Goal: Information Seeking & Learning: Learn about a topic

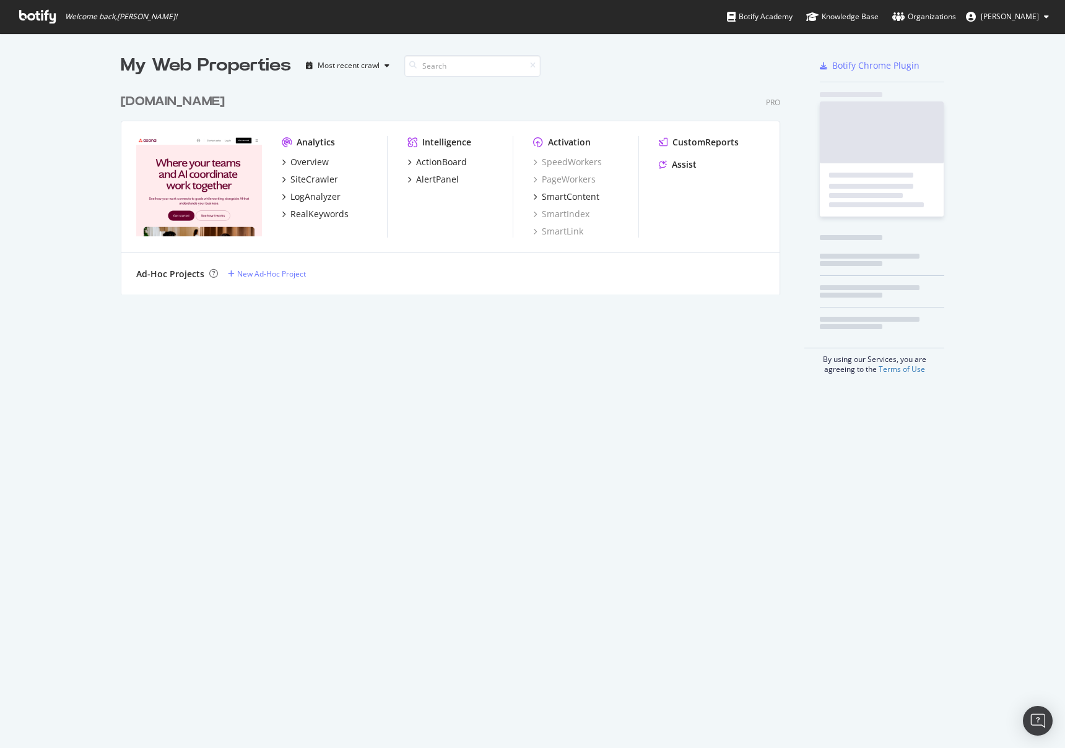
scroll to position [207, 660]
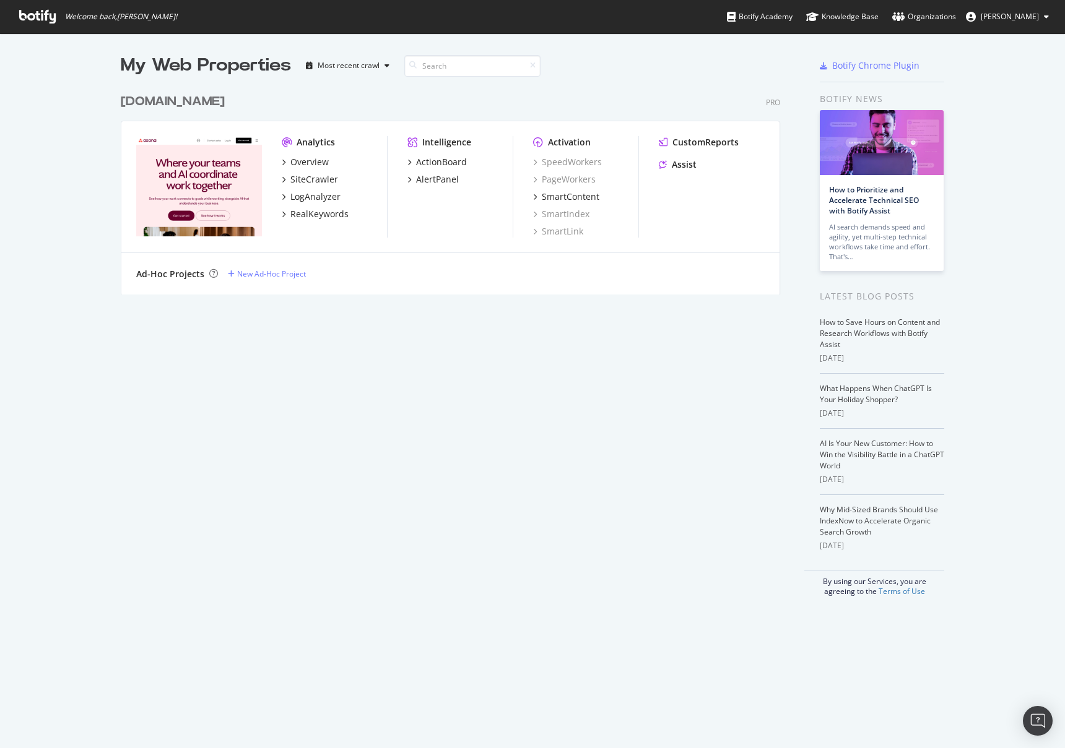
click at [171, 98] on div "[DOMAIN_NAME]" at bounding box center [173, 102] width 104 height 18
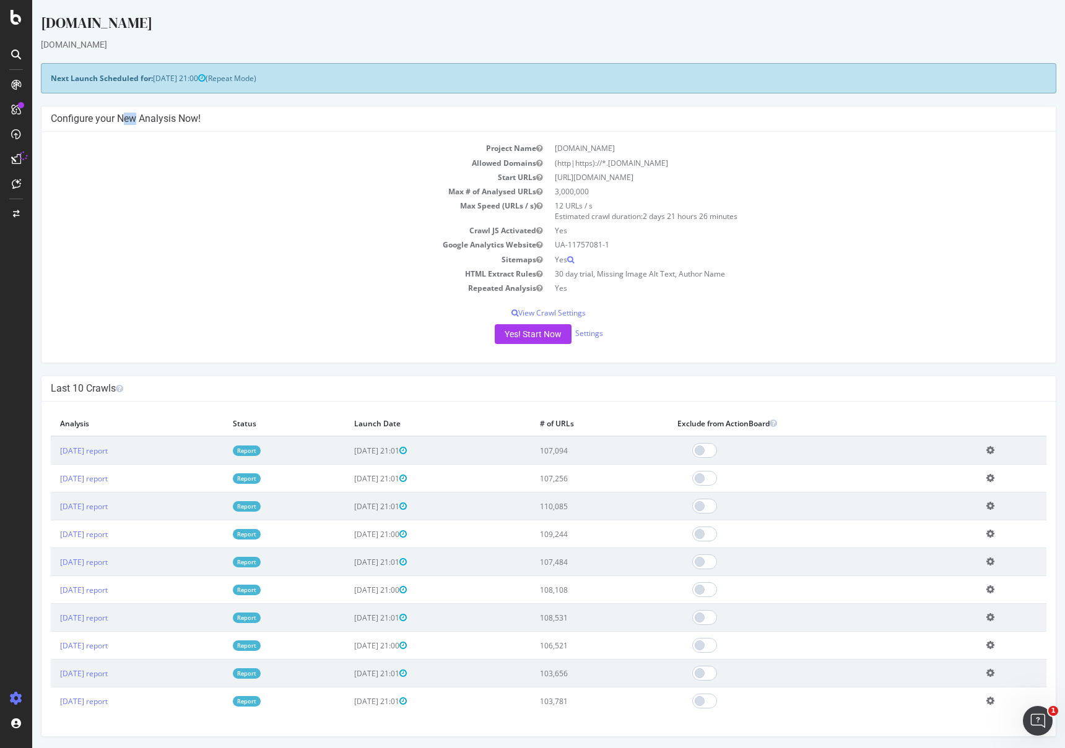
drag, startPoint x: 96, startPoint y: 116, endPoint x: 56, endPoint y: 123, distance: 40.8
click at [100, 116] on h4 "Configure your New Analysis Now!" at bounding box center [548, 119] width 995 height 12
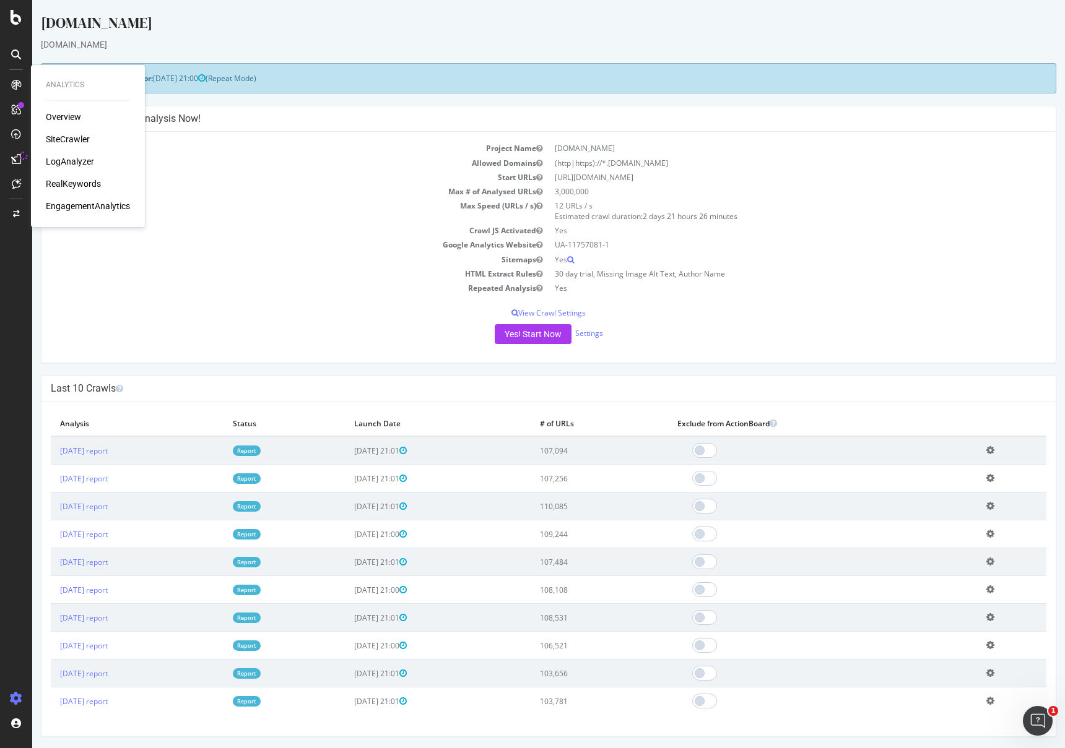
click at [67, 167] on div "LogAnalyzer" at bounding box center [70, 161] width 48 height 12
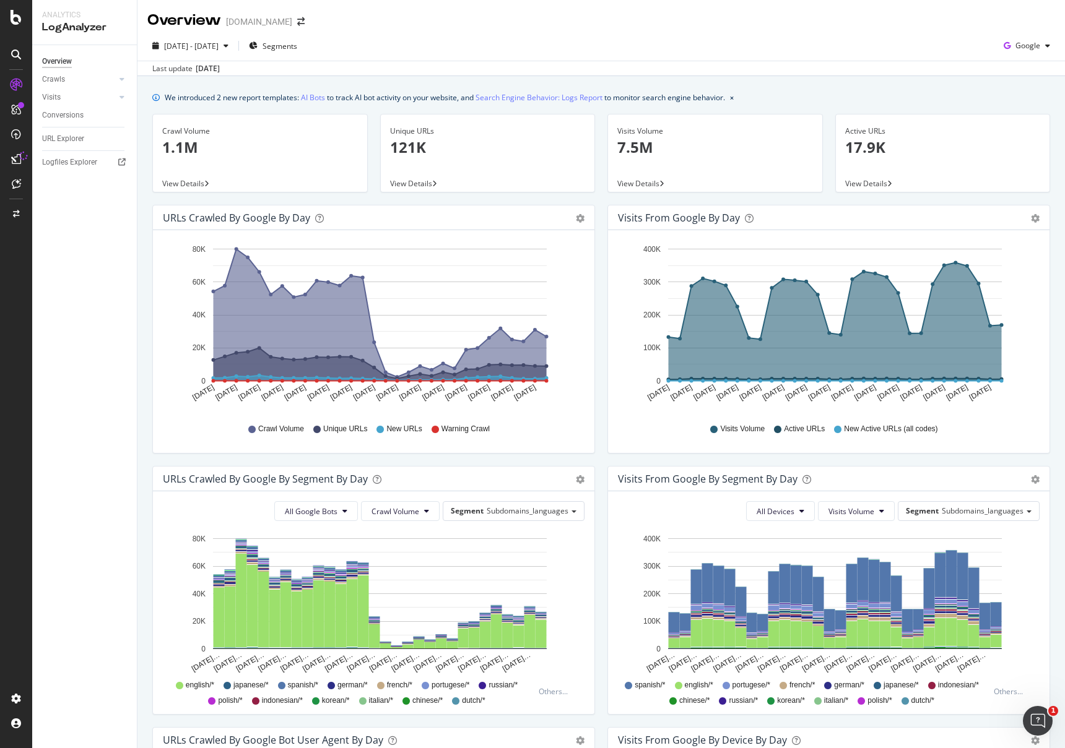
click at [356, 54] on div "2025 Aug. 9th - Sep. 7th Segments Google" at bounding box center [600, 48] width 927 height 25
click at [313, 95] on link "AI Bots" at bounding box center [313, 97] width 24 height 13
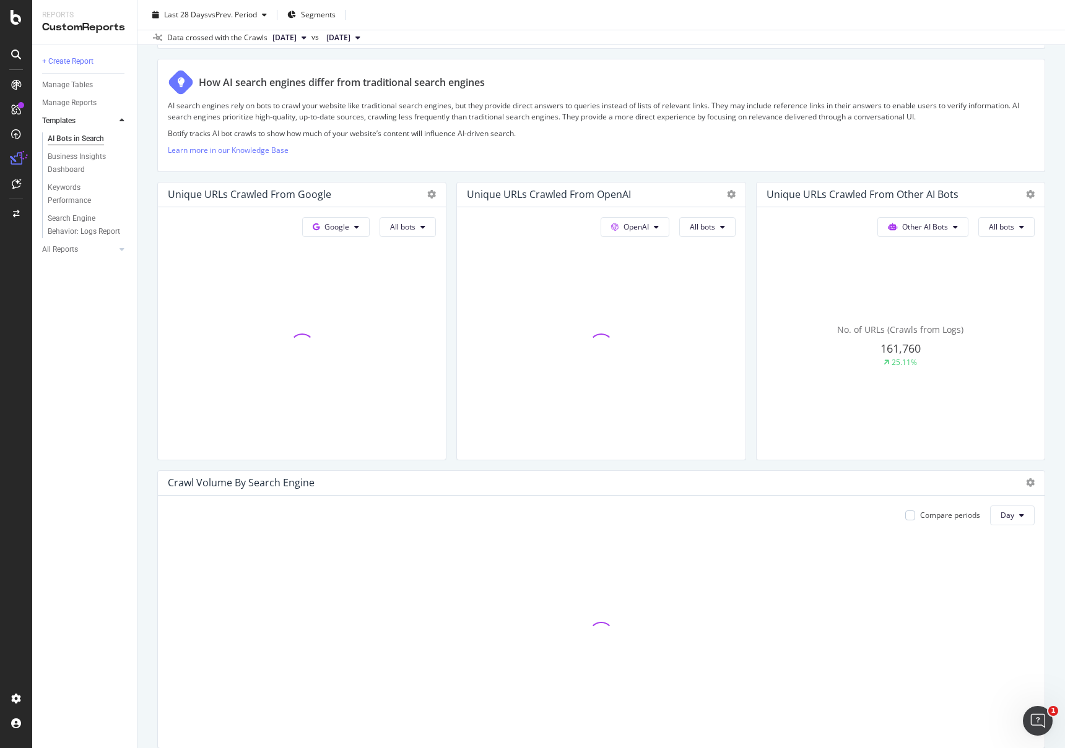
scroll to position [208, 0]
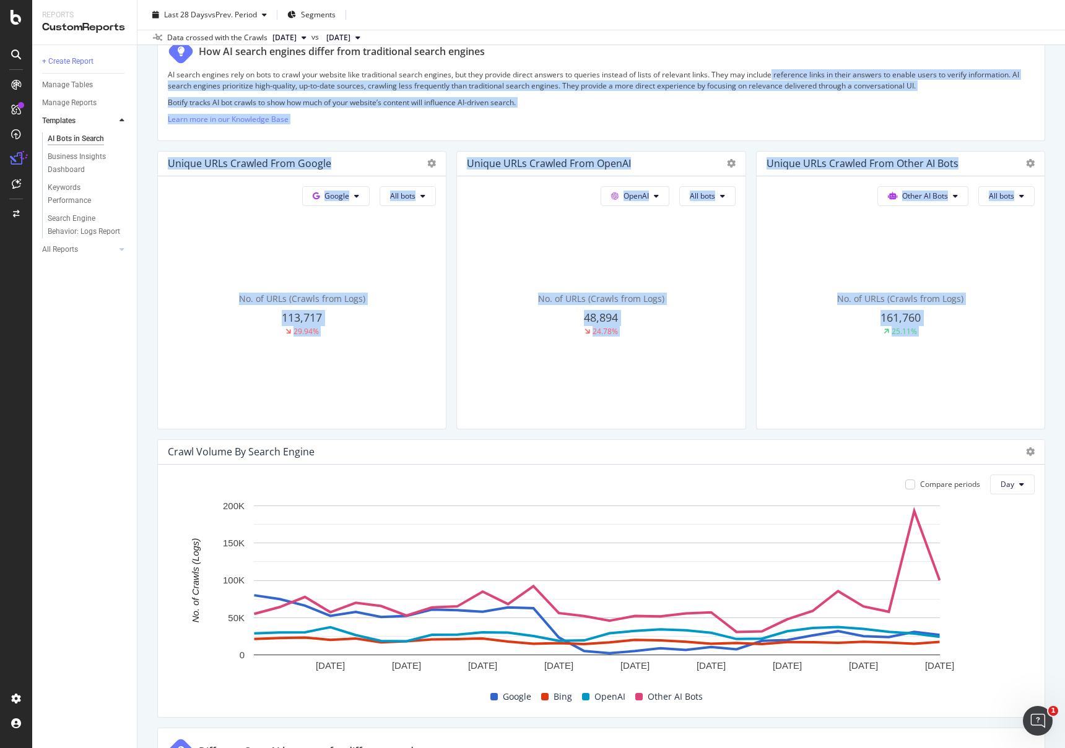
drag, startPoint x: 892, startPoint y: 319, endPoint x: 774, endPoint y: 79, distance: 268.5
click at [699, 114] on p "Learn more in our Knowledge Base" at bounding box center [601, 119] width 866 height 11
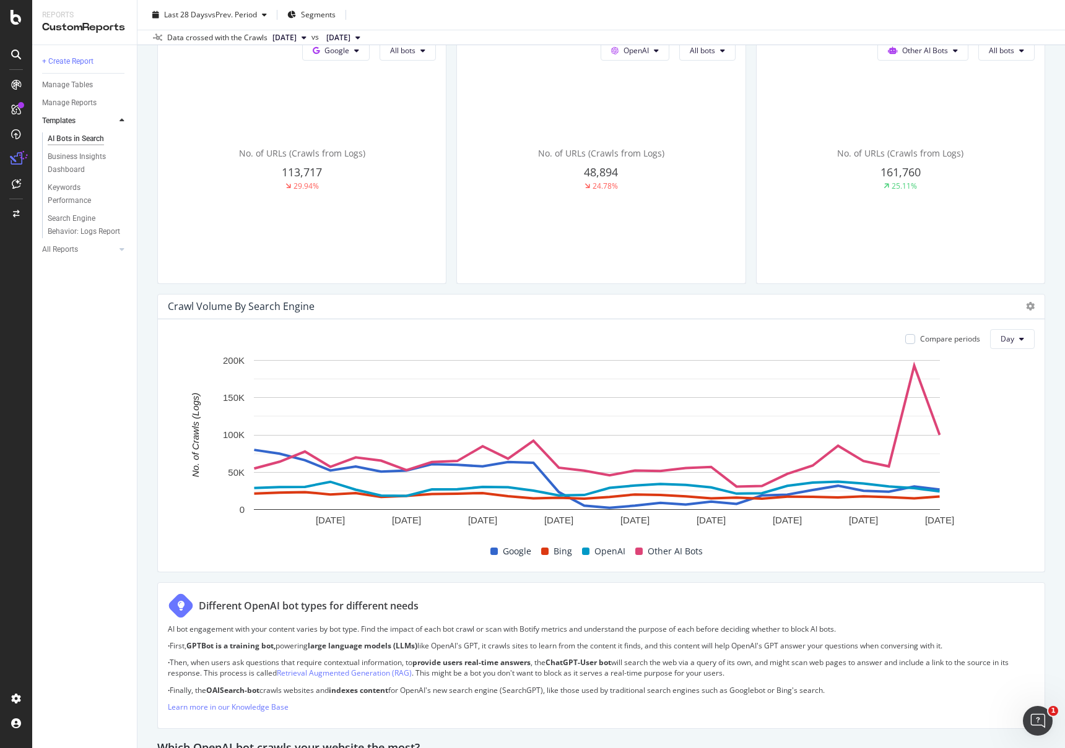
scroll to position [369, 0]
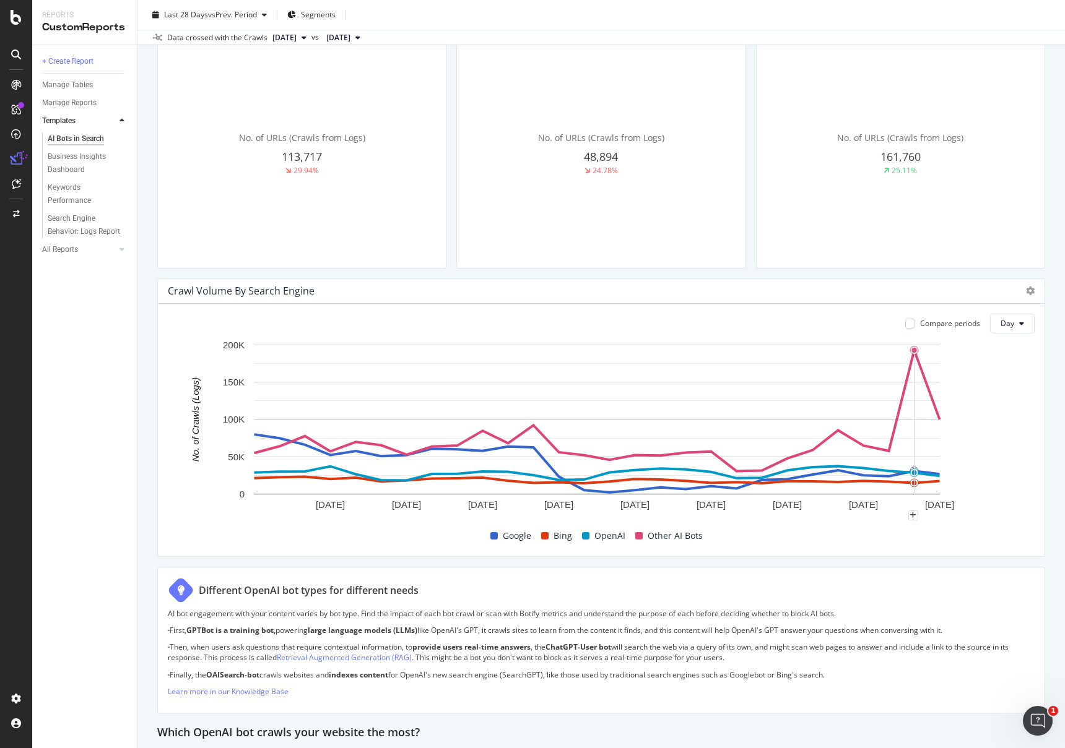
click at [922, 400] on rect "A chart." at bounding box center [597, 420] width 686 height 150
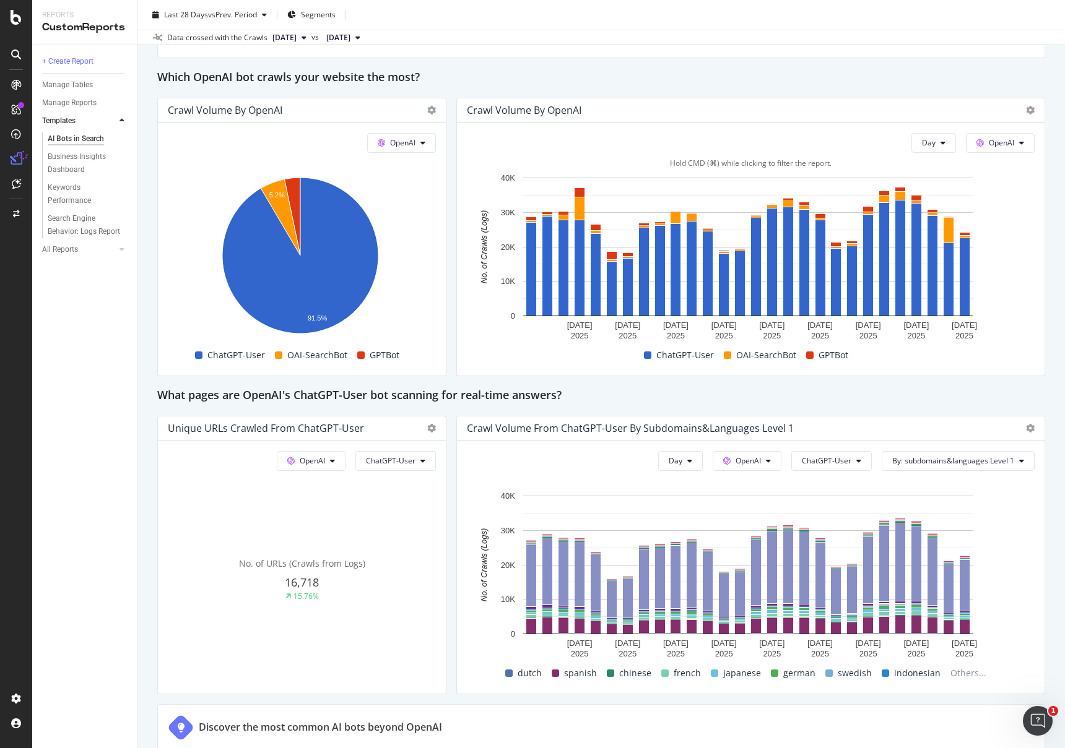
scroll to position [1005, 0]
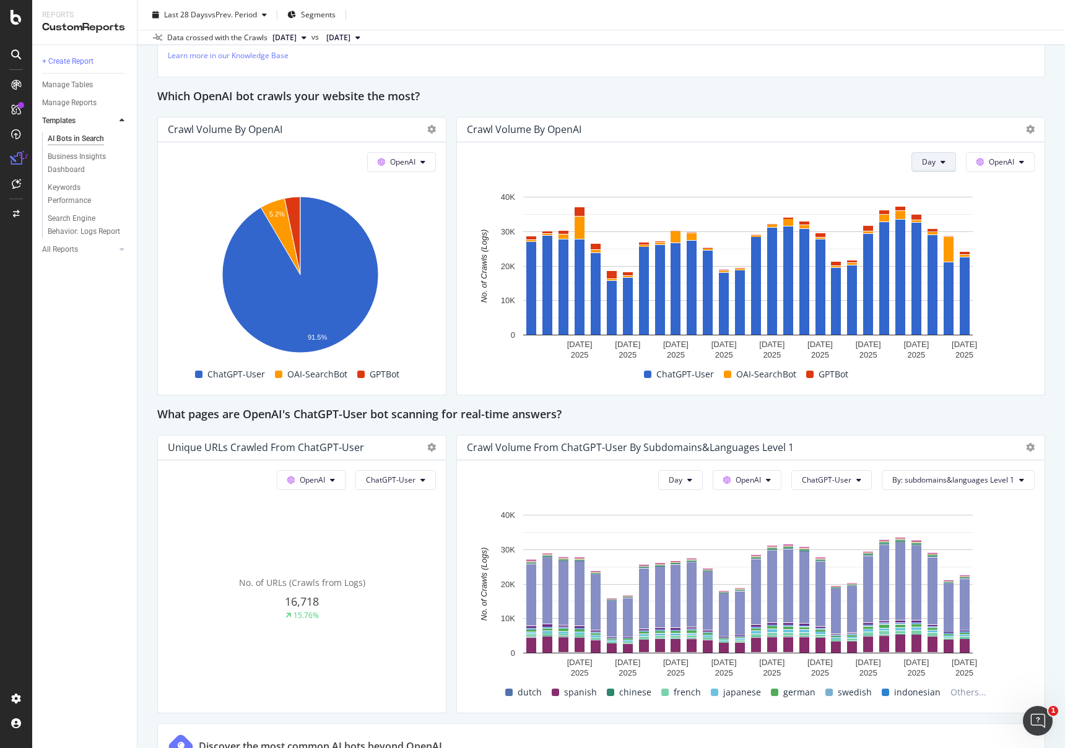
click at [940, 162] on icon at bounding box center [942, 161] width 5 height 7
click at [927, 230] on span "Month" at bounding box center [924, 232] width 22 height 11
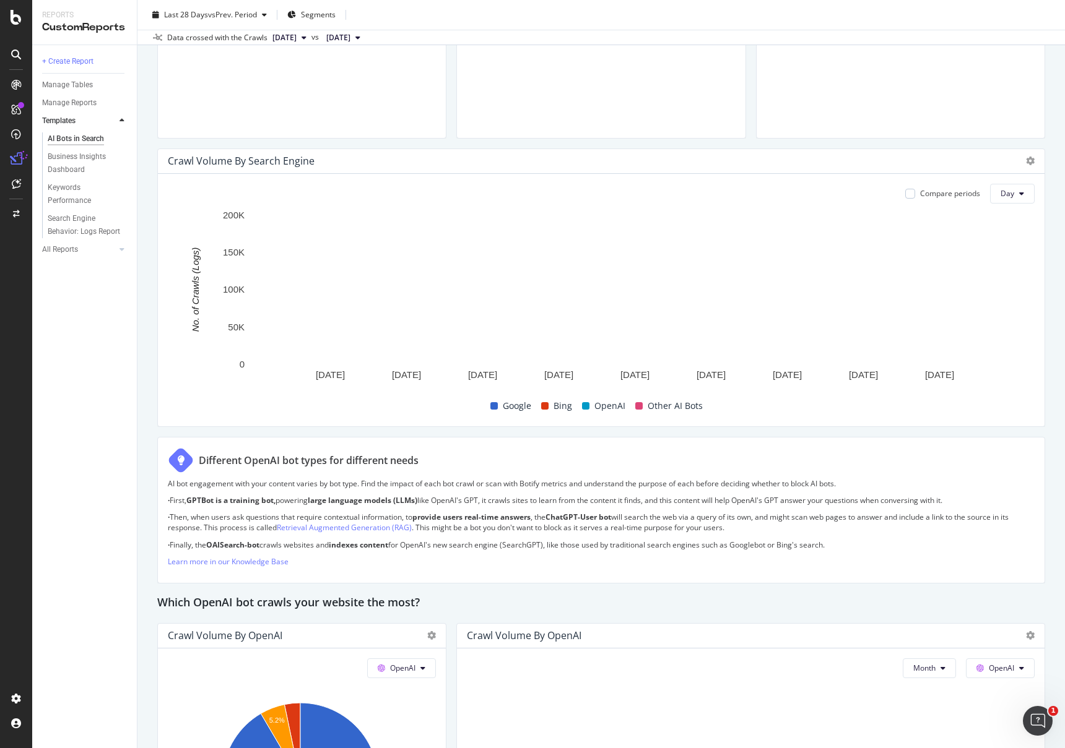
scroll to position [0, 0]
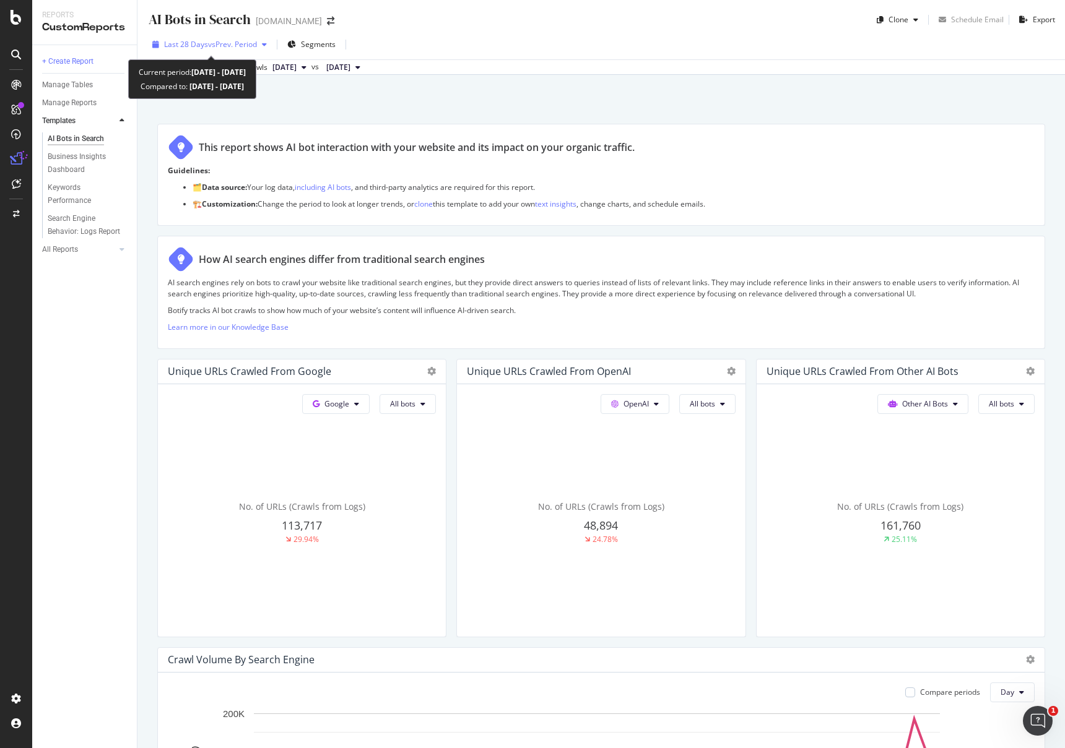
click at [238, 50] on span "vs Prev. Period" at bounding box center [232, 44] width 49 height 11
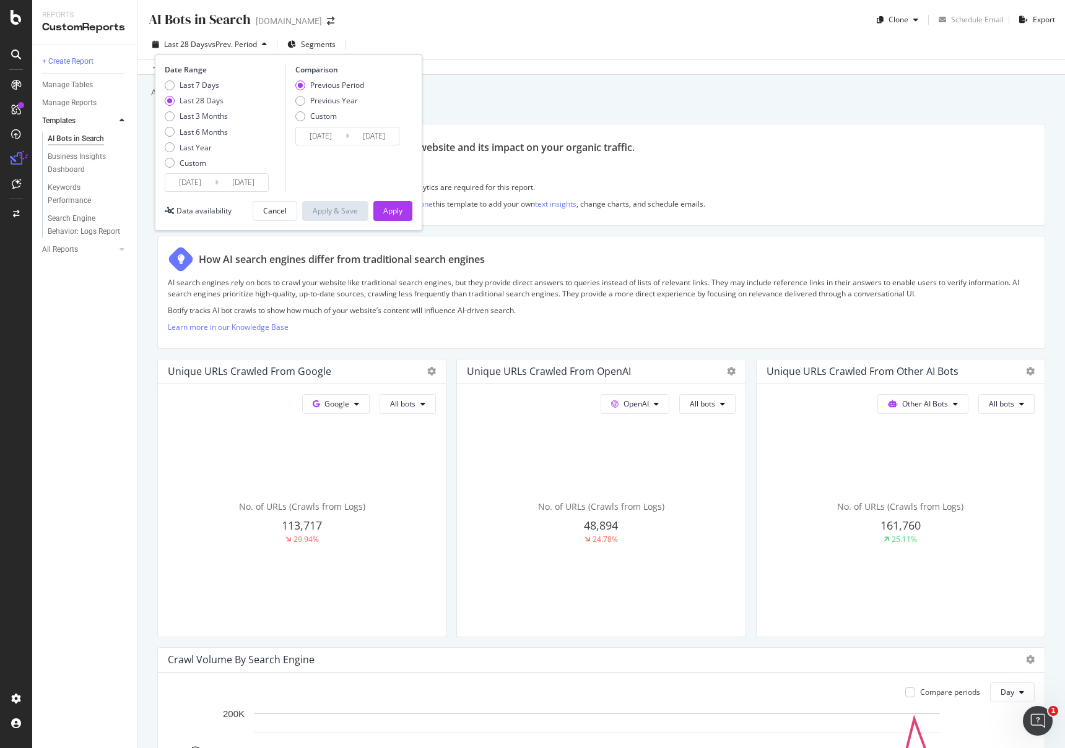
drag, startPoint x: 185, startPoint y: 115, endPoint x: 301, endPoint y: 158, distance: 123.9
click at [184, 115] on div "Last 3 Months" at bounding box center [203, 116] width 48 height 11
type input "[DATE]"
type input "2025/03/08"
type input "2025/06/07"
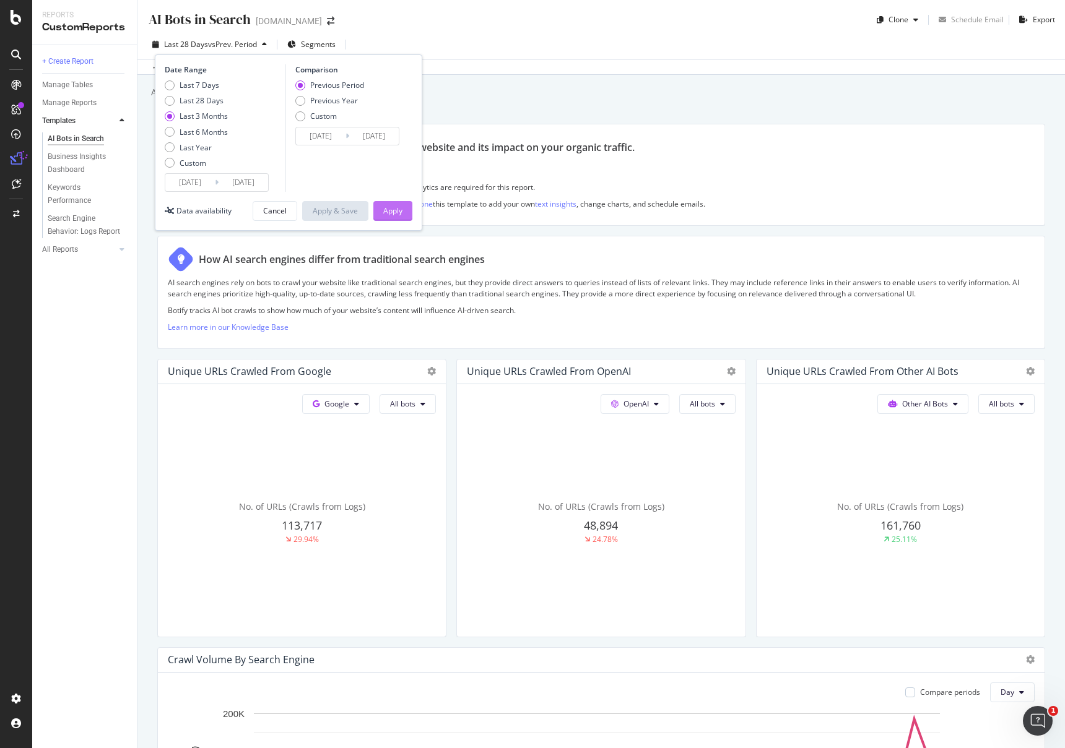
click at [392, 213] on div "Apply" at bounding box center [392, 210] width 19 height 11
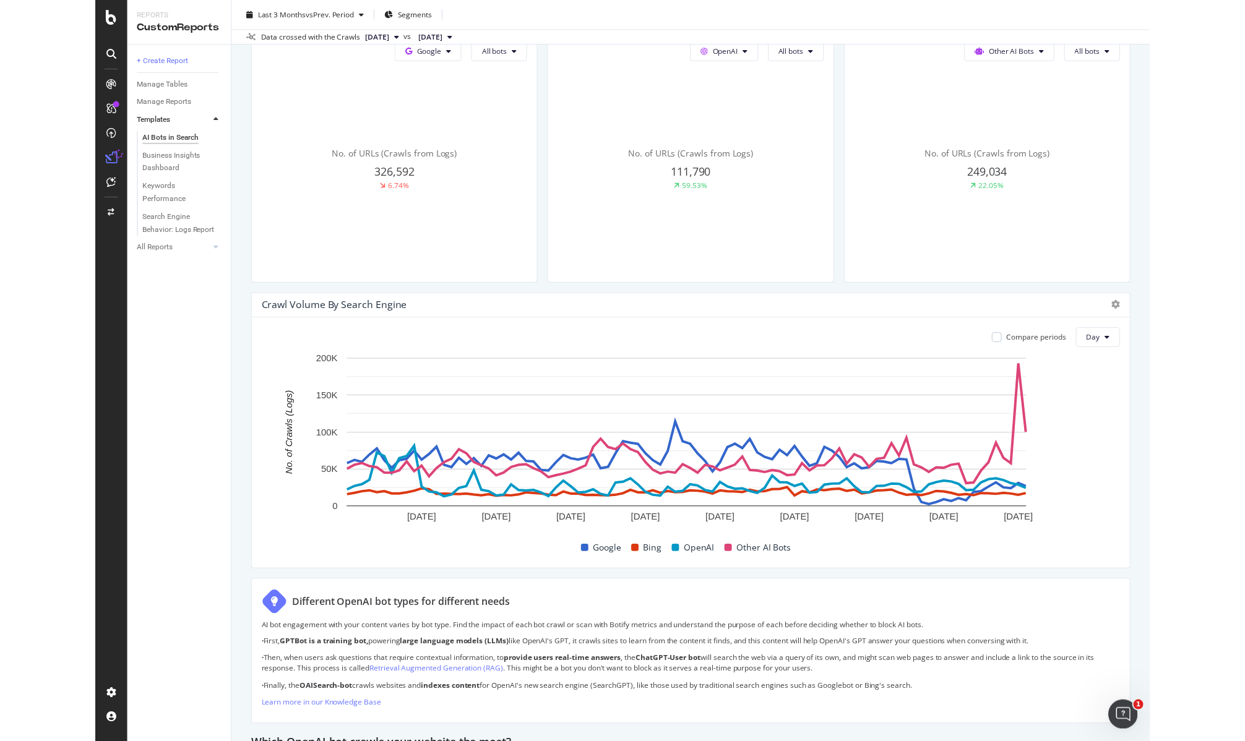
scroll to position [352, 0]
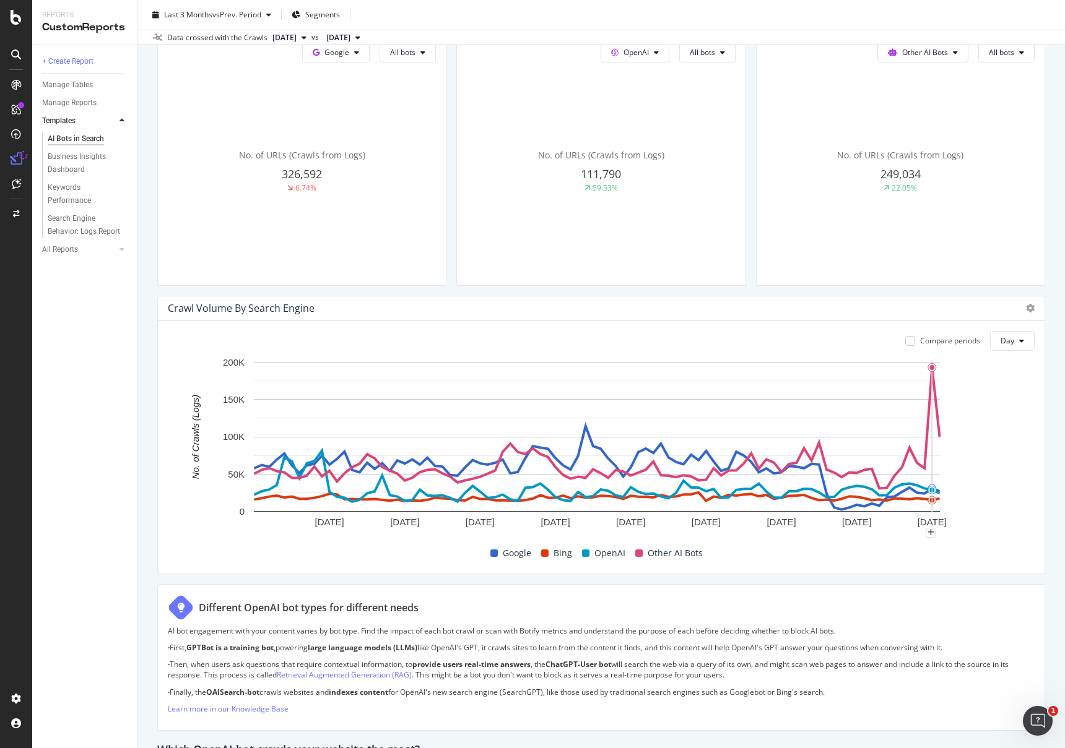
click at [932, 399] on rect "A chart." at bounding box center [597, 437] width 686 height 150
click at [933, 420] on rect "A chart." at bounding box center [597, 437] width 686 height 150
click at [933, 413] on rect "A chart." at bounding box center [597, 437] width 686 height 150
drag, startPoint x: 1002, startPoint y: 339, endPoint x: 991, endPoint y: 334, distance: 12.0
click at [1001, 339] on span "Day" at bounding box center [1007, 340] width 14 height 11
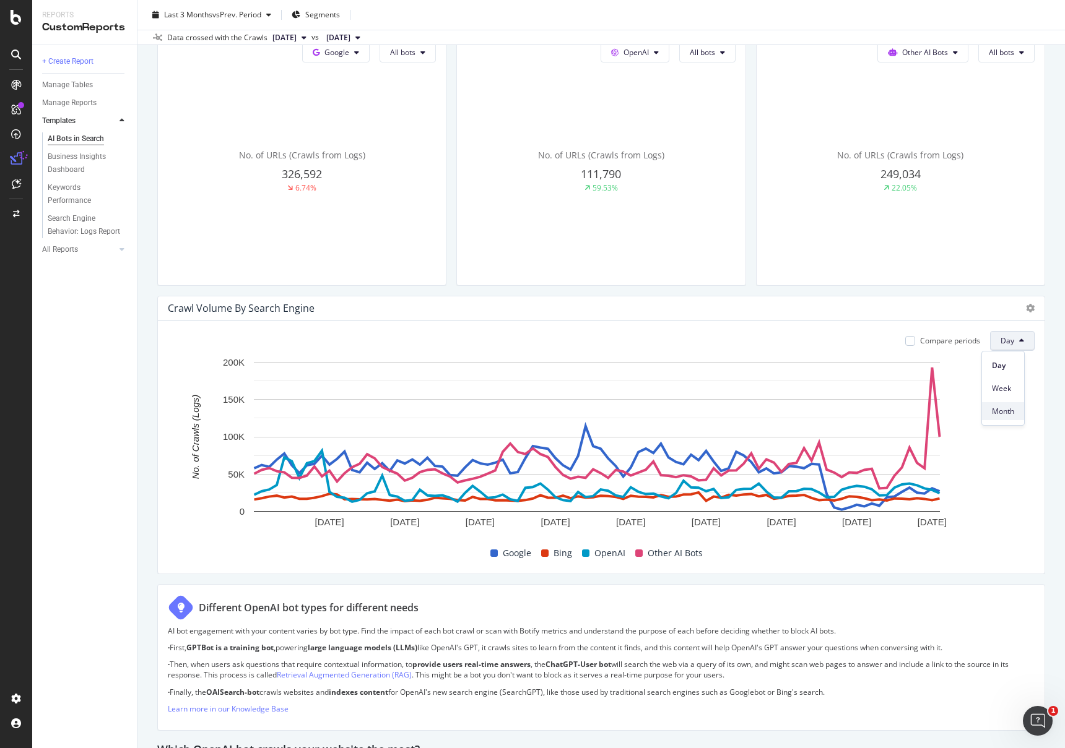
click at [1002, 410] on span "Month" at bounding box center [1002, 411] width 22 height 11
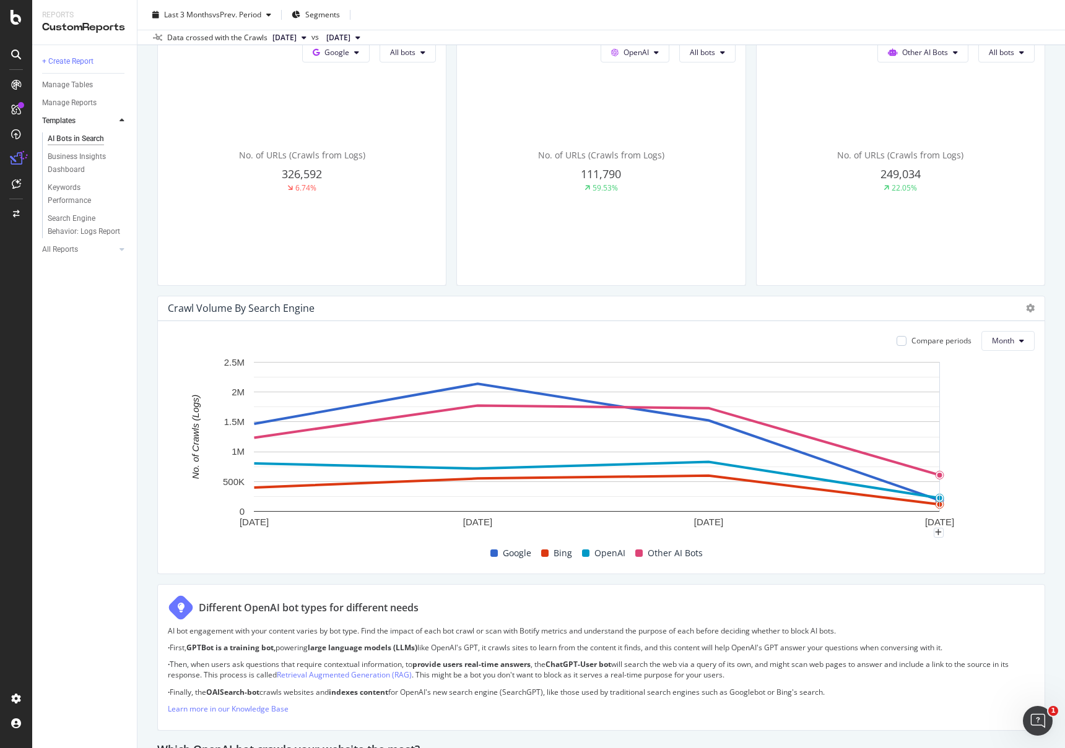
click at [935, 480] on rect "A chart." at bounding box center [597, 437] width 686 height 150
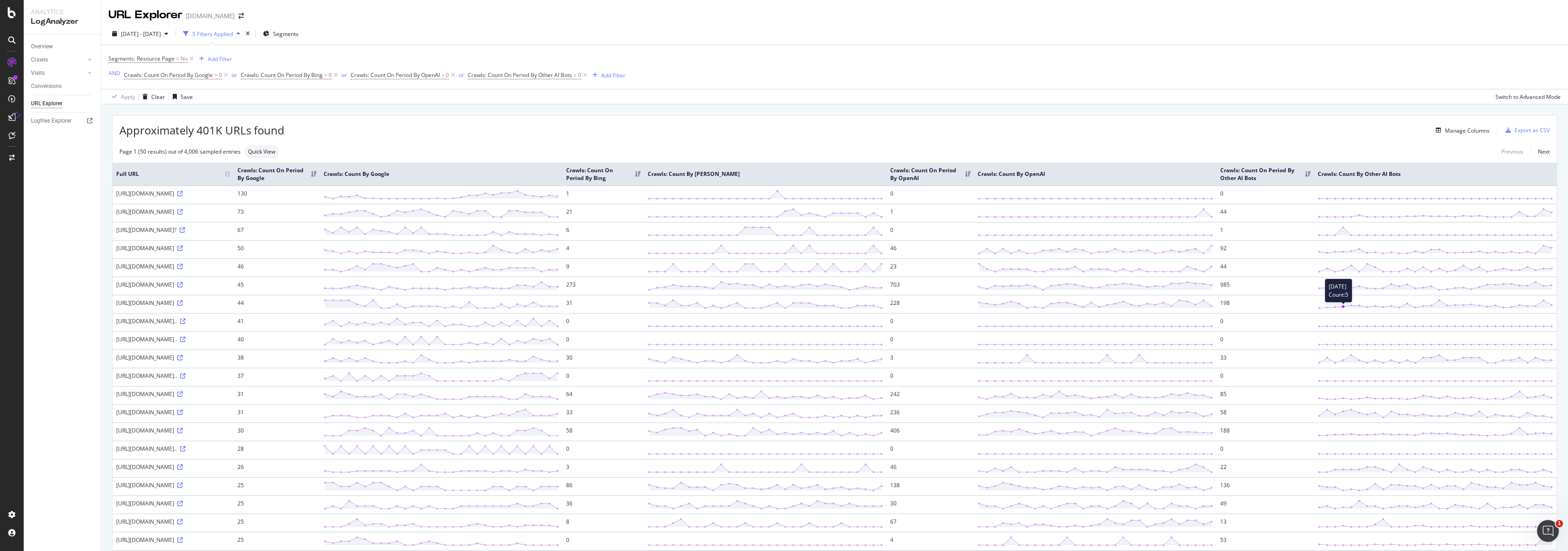
drag, startPoint x: 791, startPoint y: 337, endPoint x: 1474, endPoint y: 315, distance: 683.4
drag, startPoint x: 1457, startPoint y: 309, endPoint x: 1475, endPoint y: 304, distance: 18.7
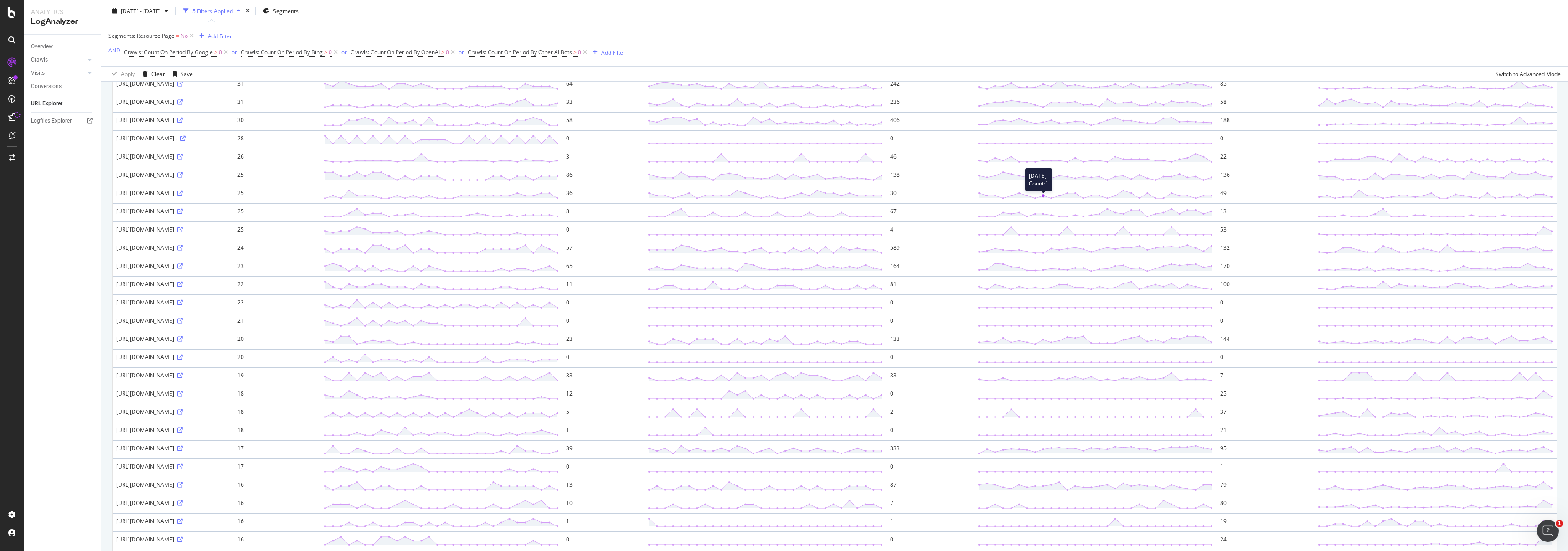
scroll to position [493, 0]
drag, startPoint x: 155, startPoint y: 271, endPoint x: 309, endPoint y: 271, distance: 154.0
click at [231, 161] on div "[URL][DOMAIN_NAME]" at bounding box center [173, 156] width 114 height 8
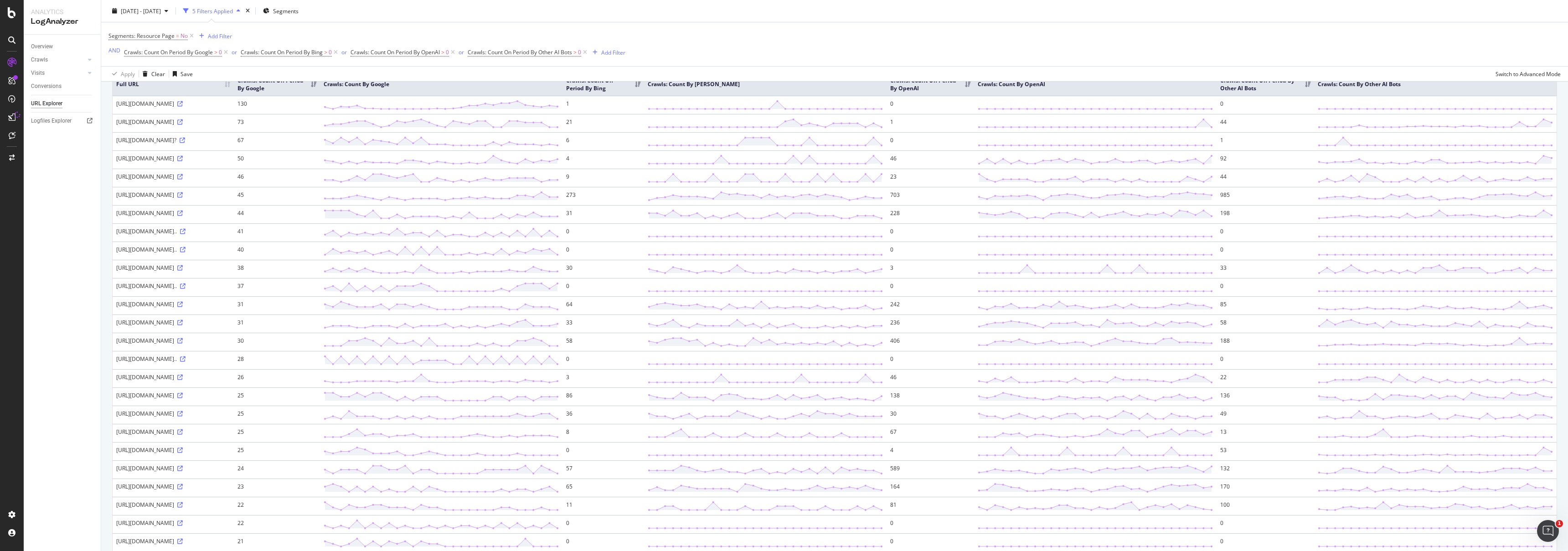
scroll to position [0, 0]
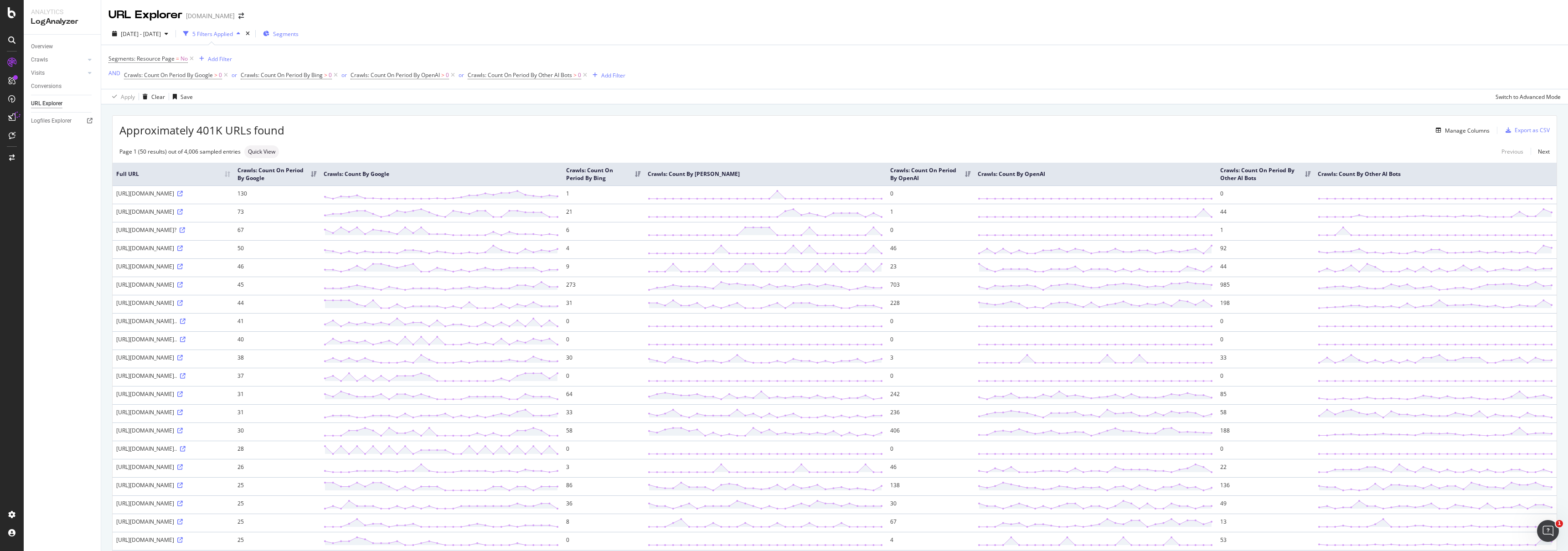
click at [298, 31] on span "Segments" at bounding box center [286, 34] width 26 height 8
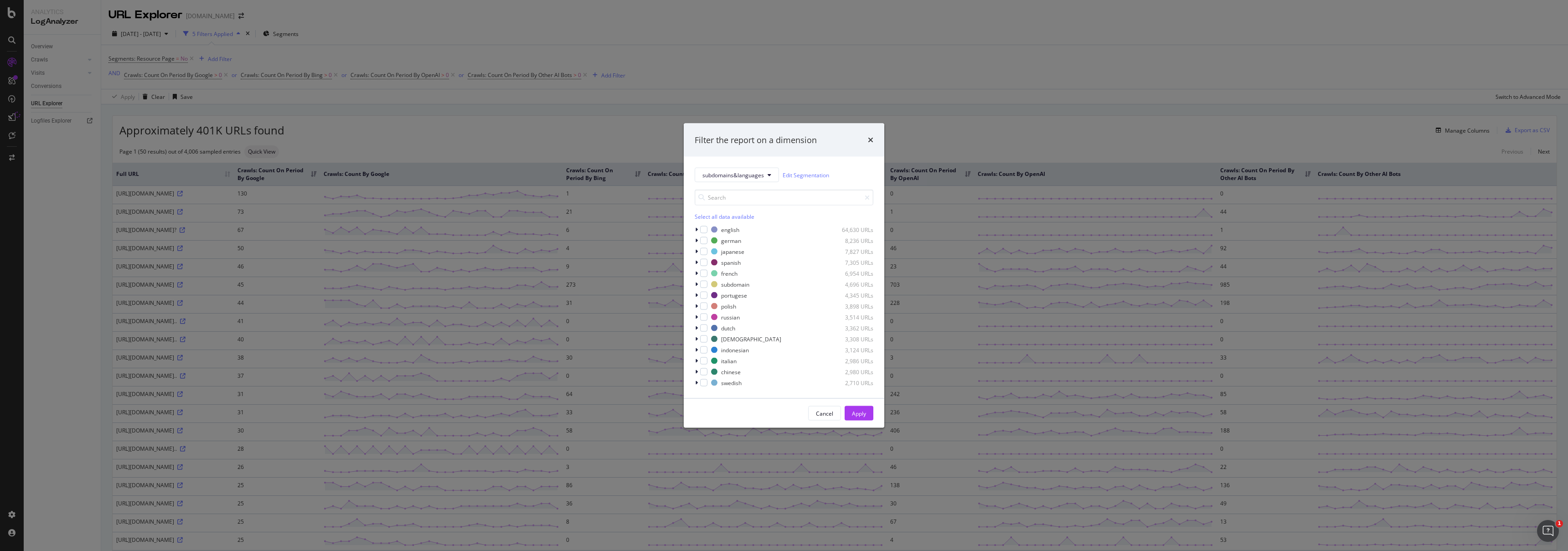
click at [736, 217] on div "Select all data available" at bounding box center [784, 217] width 179 height 8
click at [705, 231] on div "modal" at bounding box center [704, 230] width 7 height 7
click at [723, 213] on div "Select all data available" at bounding box center [784, 217] width 179 height 8
click at [712, 213] on div "Unselect all data available" at bounding box center [784, 217] width 179 height 8
drag, startPoint x: 705, startPoint y: 231, endPoint x: 812, endPoint y: 368, distance: 173.8
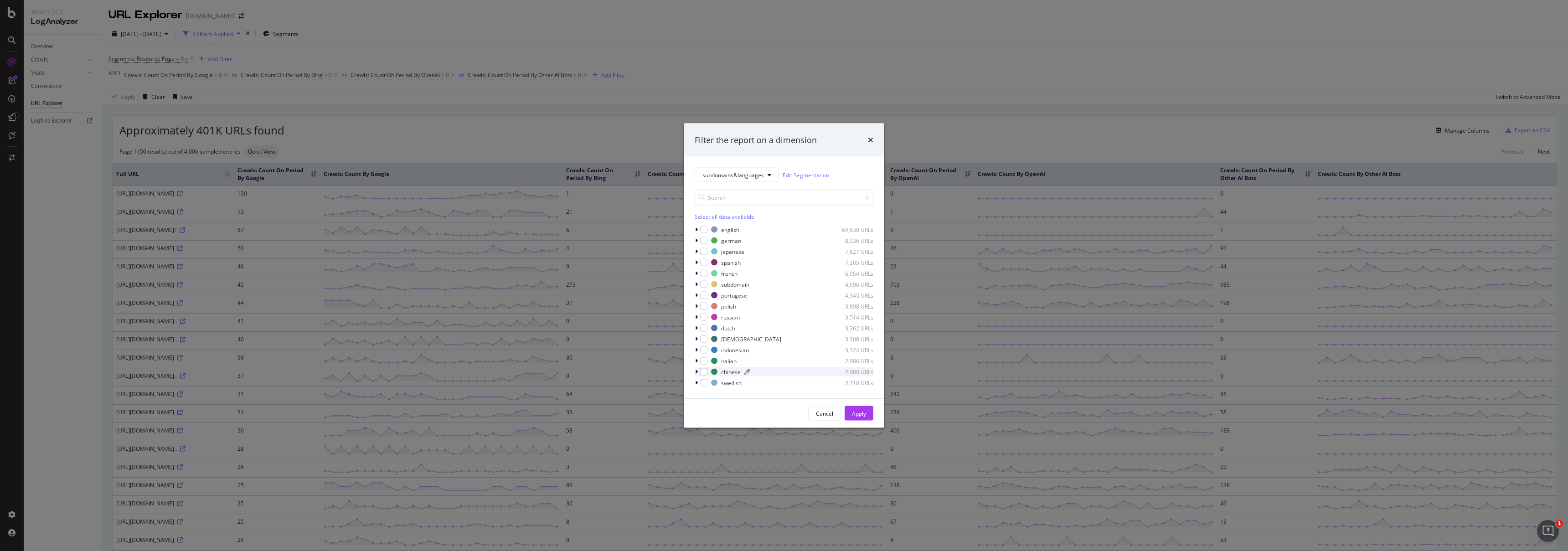
click at [705, 231] on div "modal" at bounding box center [704, 230] width 7 height 7
drag, startPoint x: 849, startPoint y: 404, endPoint x: 855, endPoint y: 415, distance: 12.5
click at [784, 411] on div "Cancel Apply" at bounding box center [784, 414] width 200 height 29
click at [784, 416] on div "Apply" at bounding box center [859, 413] width 14 height 8
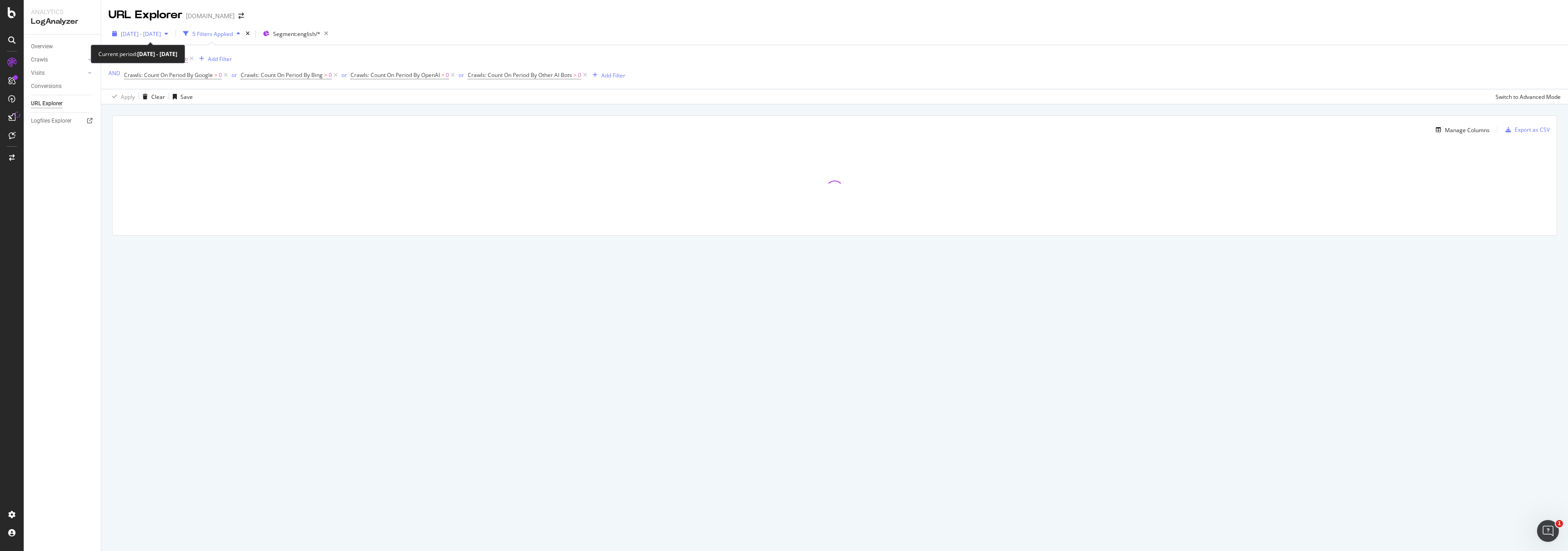
click at [164, 38] on div "[DATE] - [DATE]" at bounding box center [140, 34] width 63 height 14
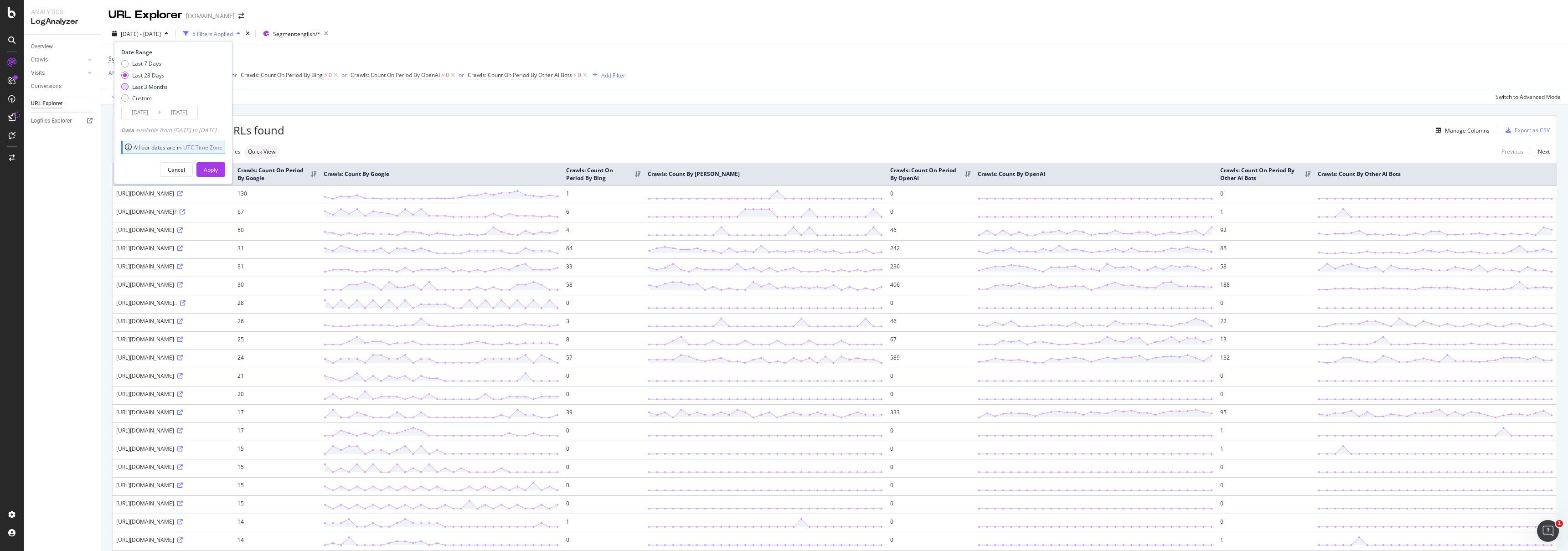
click at [148, 89] on div "Last 3 Months" at bounding box center [150, 87] width 35 height 8
type input "[DATE]"
click at [218, 170] on div "Apply" at bounding box center [211, 169] width 14 height 8
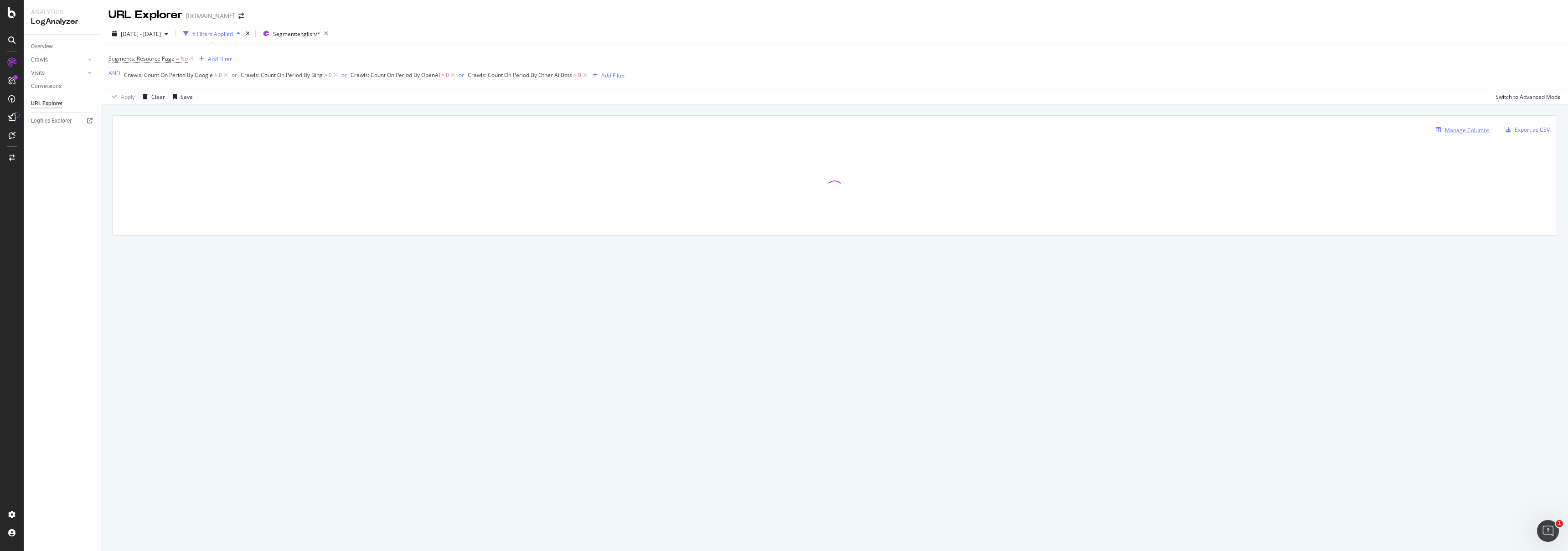
click at [784, 131] on div "Manage Columns" at bounding box center [1467, 130] width 45 height 8
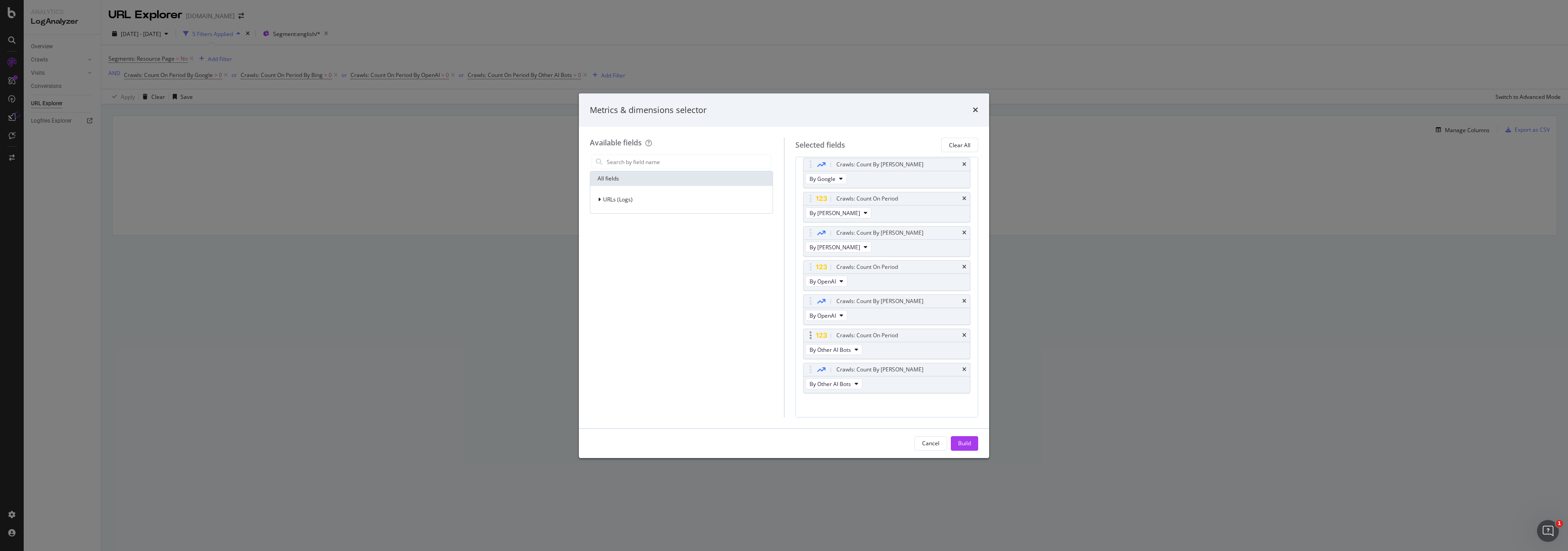
scroll to position [48, 0]
click at [784, 295] on icon "times" at bounding box center [964, 294] width 4 height 5
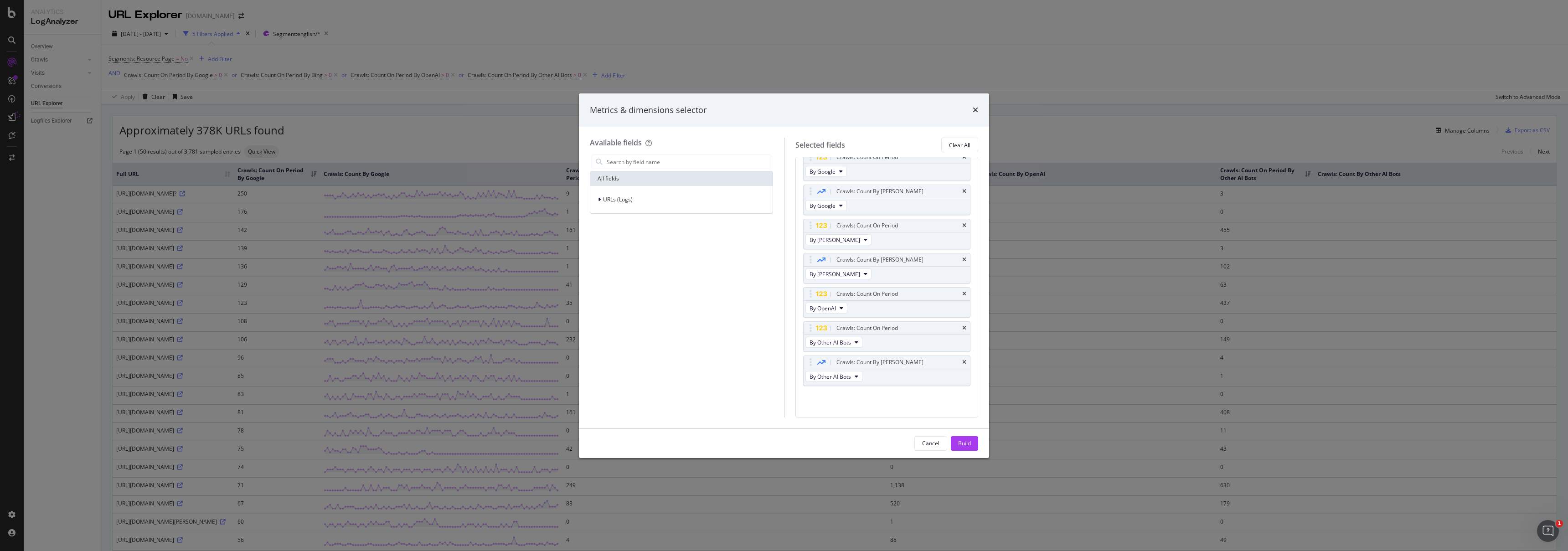
scroll to position [14, 0]
click at [784, 295] on icon "times" at bounding box center [964, 293] width 4 height 5
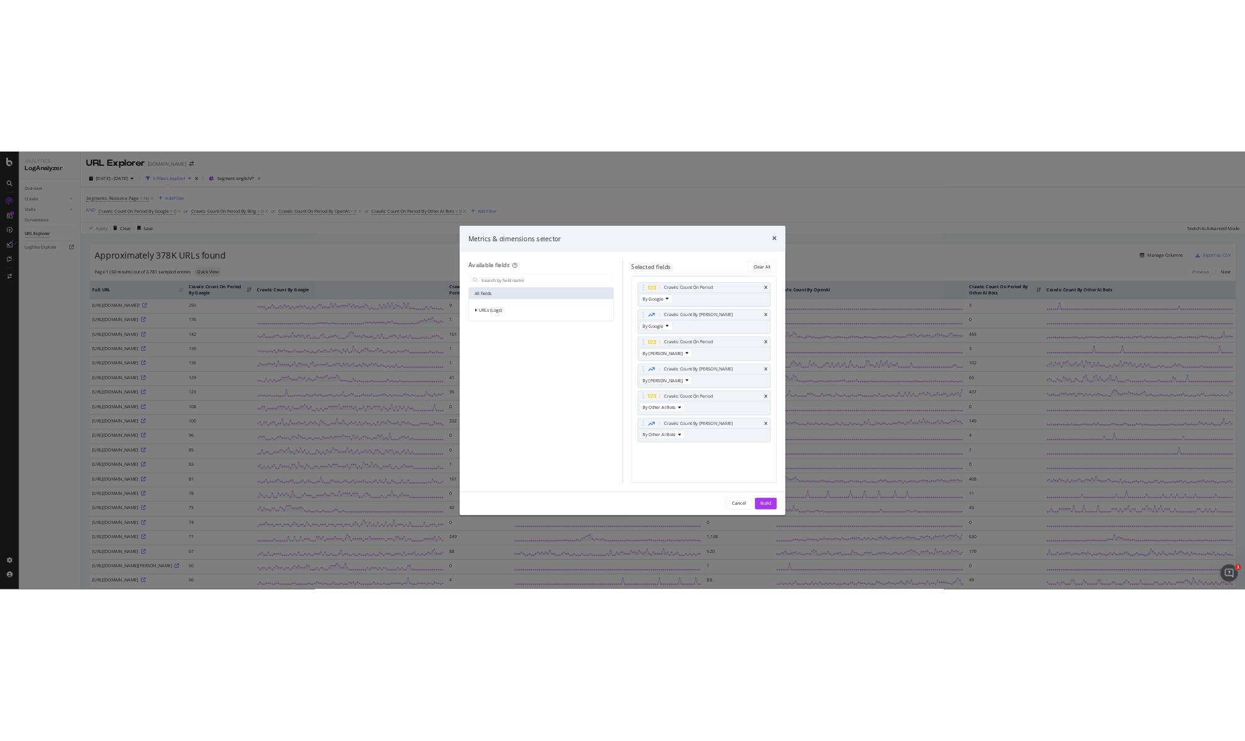
scroll to position [0, 0]
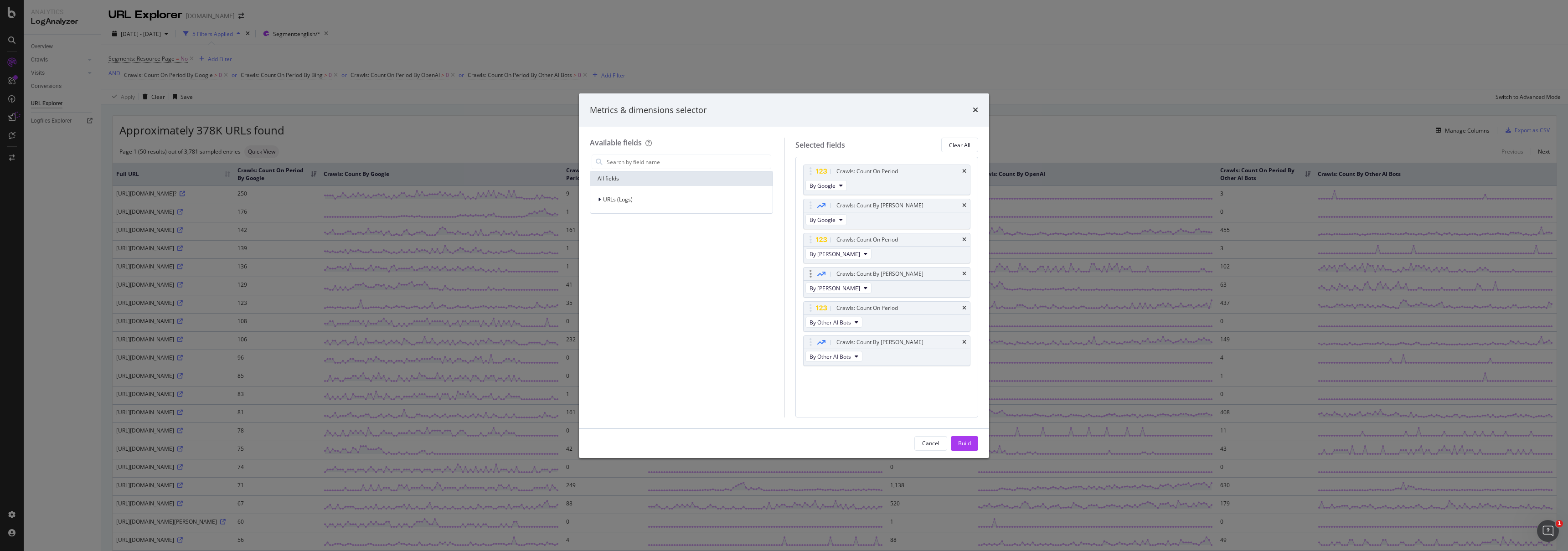
click at [784, 275] on div "Crawls: Count By [PERSON_NAME]" at bounding box center [887, 273] width 167 height 13
click at [784, 239] on div "Crawls: Count On Period" at bounding box center [887, 239] width 167 height 13
click at [784, 170] on icon "times" at bounding box center [964, 171] width 4 height 5
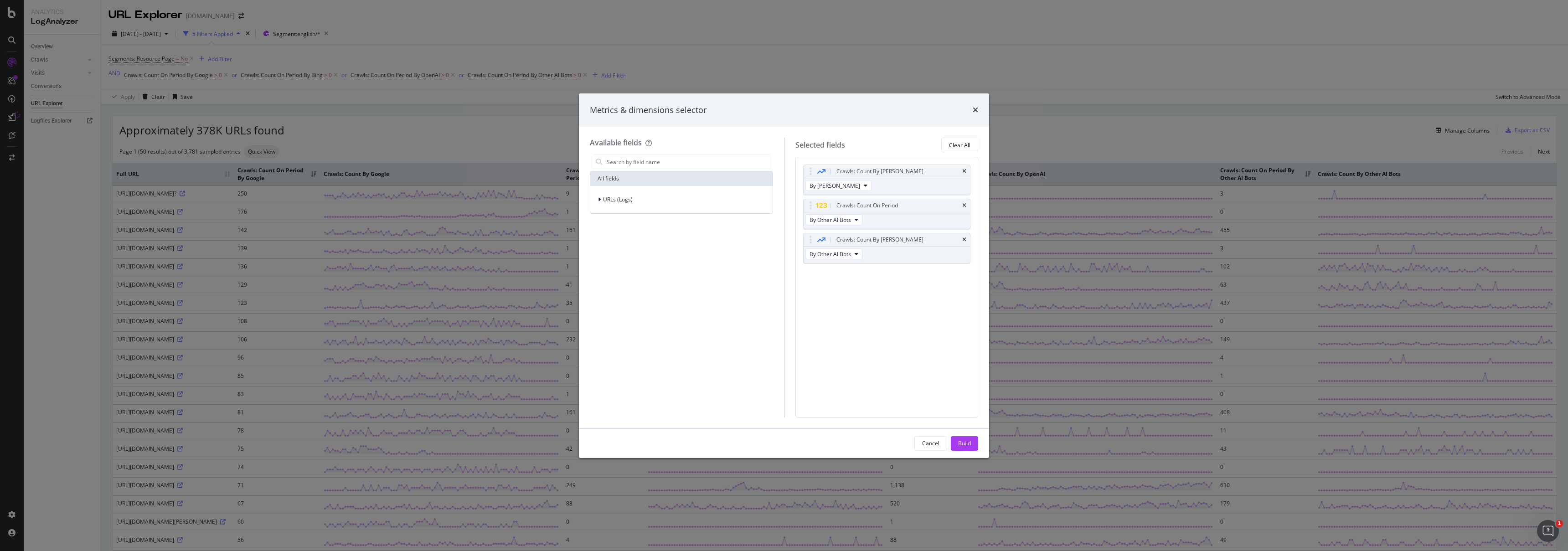
click at [784, 170] on icon "times" at bounding box center [964, 171] width 4 height 5
click at [784, 450] on div "Build" at bounding box center [964, 443] width 13 height 14
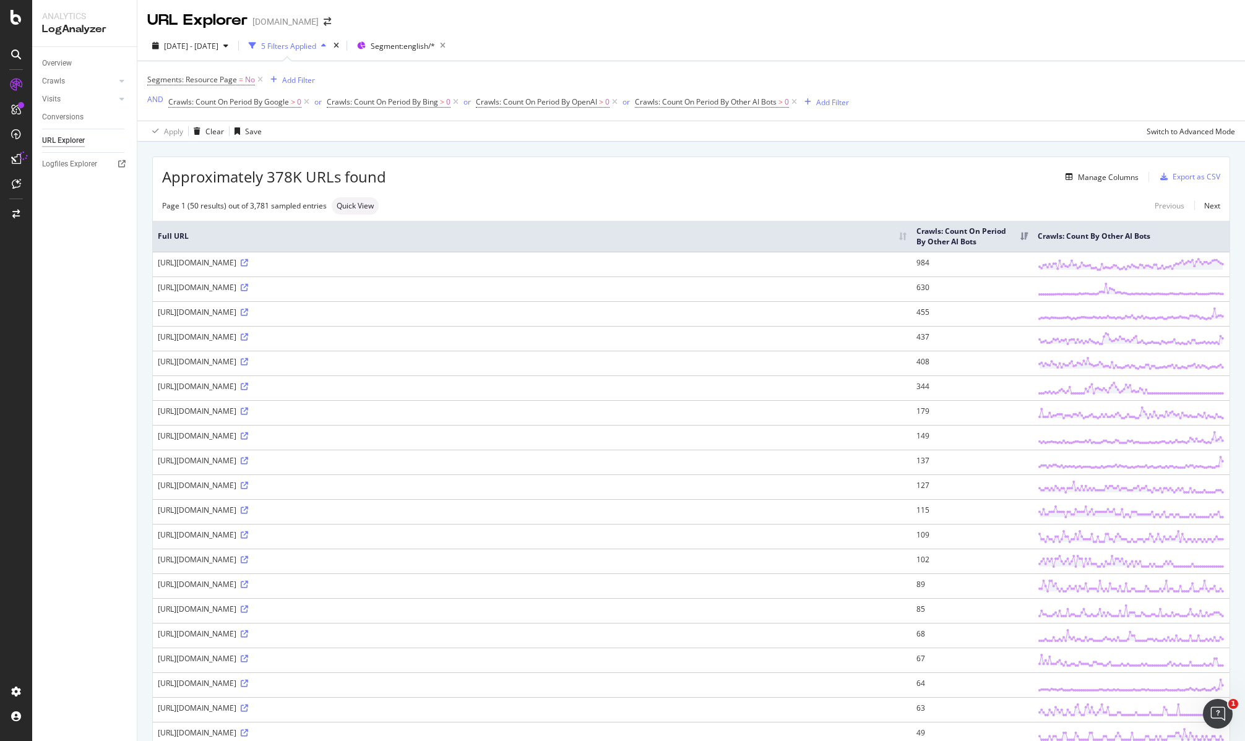
drag, startPoint x: 759, startPoint y: 200, endPoint x: 732, endPoint y: 353, distance: 156.0
click at [759, 201] on div "Page 1 (50 results) out of 3,781 sampled entries Quick View Previous Next" at bounding box center [691, 205] width 1077 height 17
click at [248, 267] on icon at bounding box center [244, 262] width 7 height 7
click at [248, 292] on icon at bounding box center [244, 287] width 7 height 7
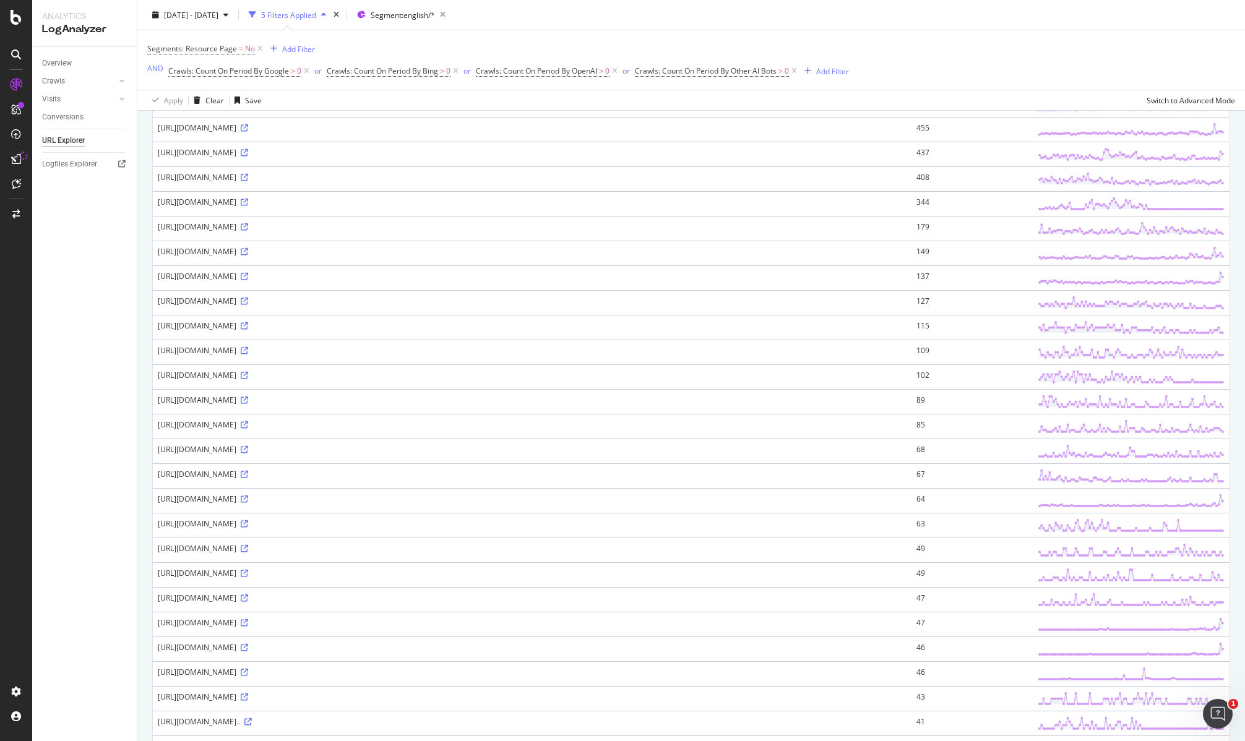
scroll to position [227, 0]
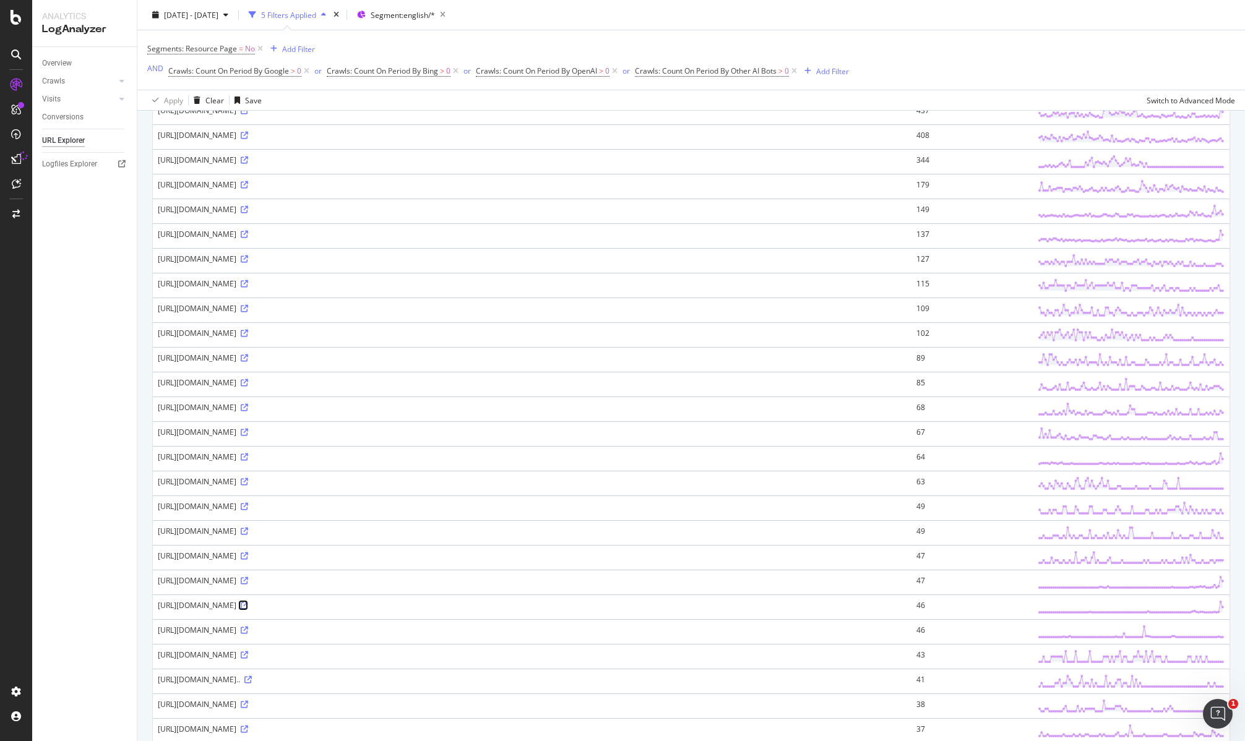
click at [248, 610] on icon at bounding box center [244, 605] width 7 height 7
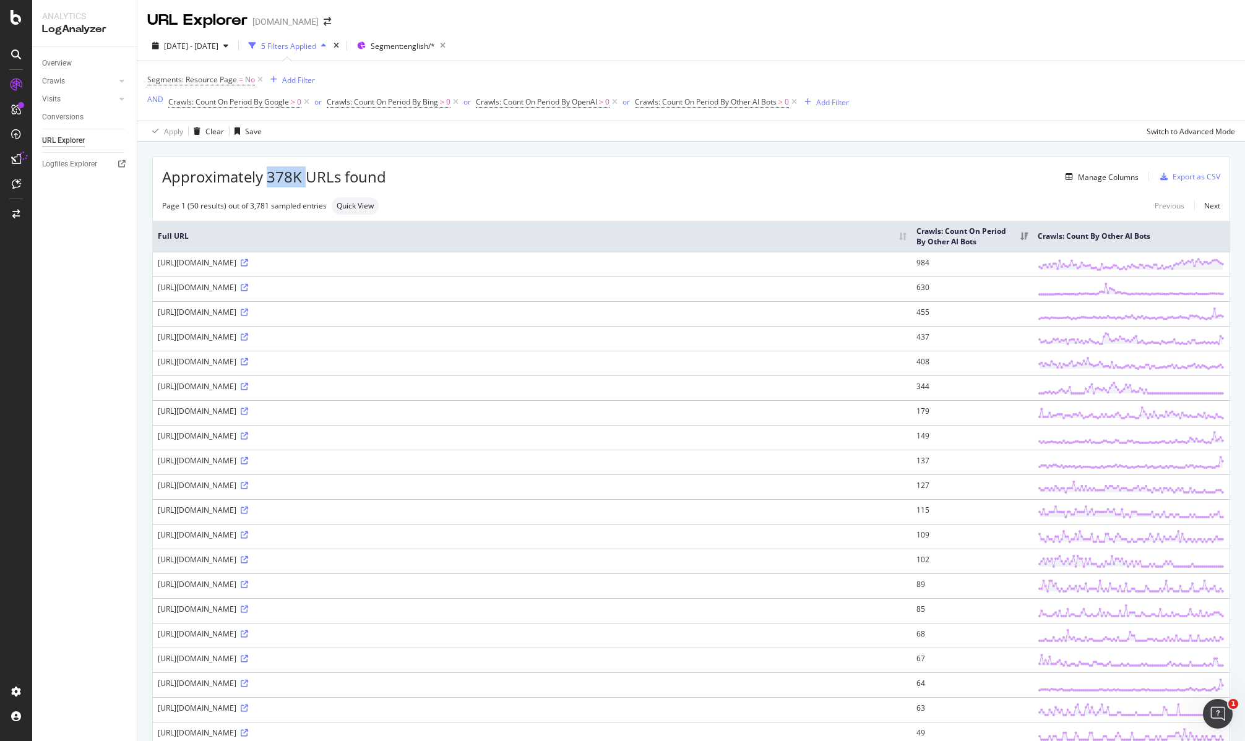
drag, startPoint x: 267, startPoint y: 175, endPoint x: 306, endPoint y: 214, distance: 55.1
click at [303, 166] on span "Approximately 378K URLs found" at bounding box center [274, 176] width 224 height 21
drag, startPoint x: 268, startPoint y: 175, endPoint x: 304, endPoint y: 178, distance: 36.0
click at [304, 178] on span "Approximately 378K URLs found" at bounding box center [274, 176] width 224 height 21
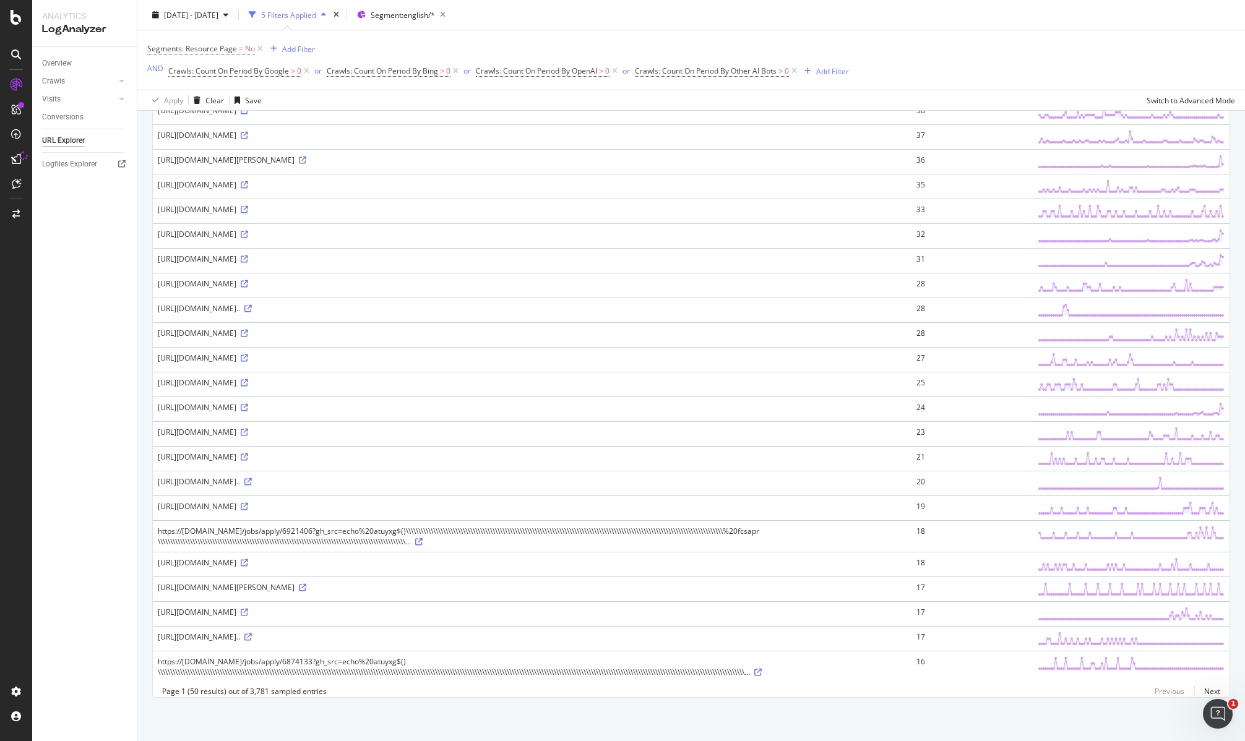
scroll to position [875, 0]
click at [423, 537] on link at bounding box center [417, 542] width 9 height 11
click at [382, 526] on div "https://[DOMAIN_NAME]/jobs/apply/6921406?gh_src=echo%20atuyxg$()\\\\\\\\\\\\\\\…" at bounding box center [532, 536] width 749 height 21
click at [384, 526] on div "https://[DOMAIN_NAME]/jobs/apply/6921406?gh_src=echo%20atuyxg$()\\\\\\\\\\\\\\\…" at bounding box center [532, 536] width 749 height 21
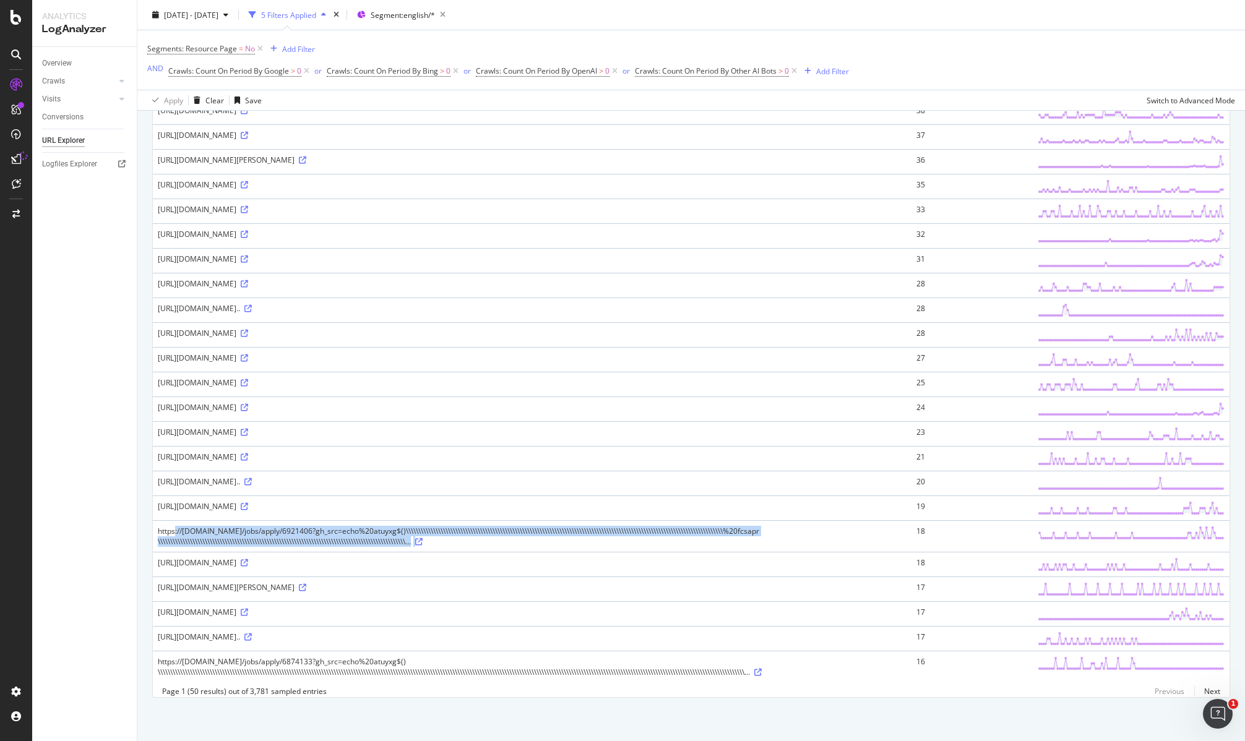
click at [384, 526] on div "https://[DOMAIN_NAME]/jobs/apply/6921406?gh_src=echo%20atuyxg$()\\\\\\\\\\\\\\\…" at bounding box center [532, 536] width 749 height 21
click at [252, 478] on icon at bounding box center [247, 481] width 7 height 7
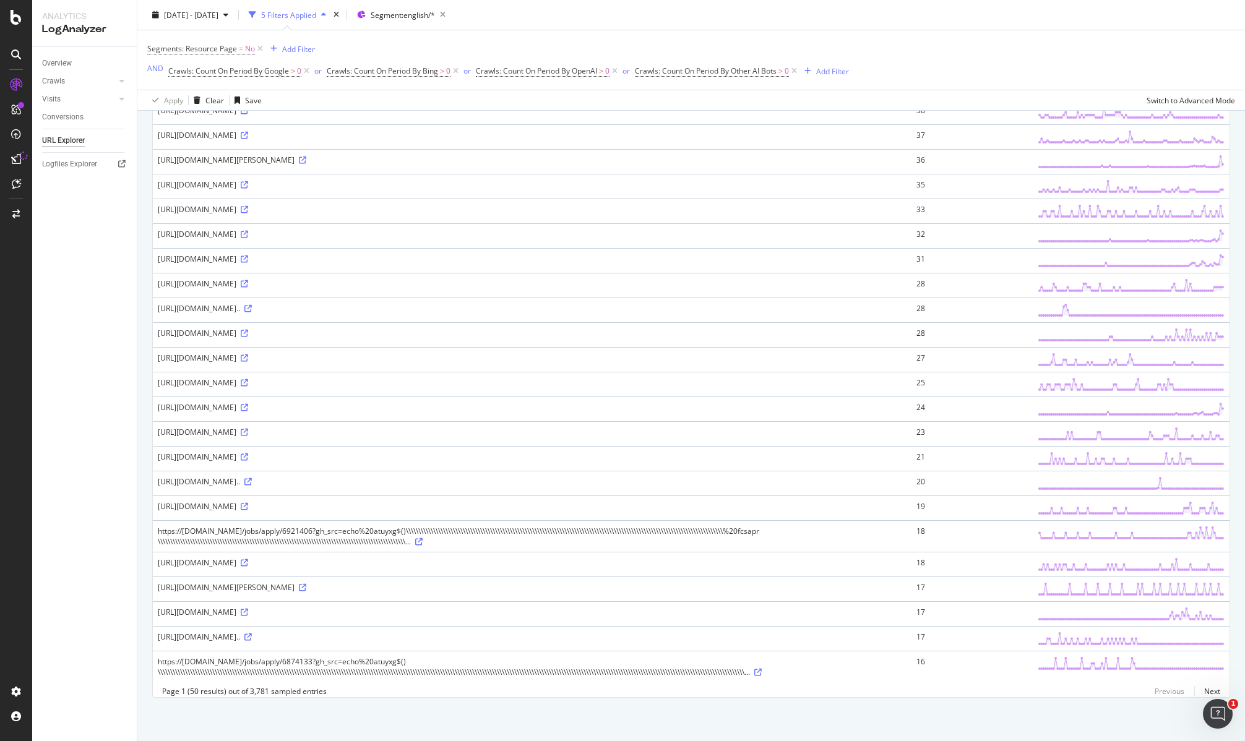
click at [748, 663] on div "https://[DOMAIN_NAME]/jobs/apply/6874133?gh_src=echo%20atuyxg$()\\\\\\\\\\\\\\\…" at bounding box center [532, 667] width 749 height 21
click at [748, 660] on div "https://[DOMAIN_NAME]/jobs/apply/6874133?gh_src=echo%20atuyxg$()\\\\\\\\\\\\\\\…" at bounding box center [532, 667] width 749 height 21
click at [747, 662] on div "https://[DOMAIN_NAME]/jobs/apply/6874133?gh_src=echo%20atuyxg$()\\\\\\\\\\\\\\\…" at bounding box center [532, 667] width 749 height 21
click at [823, 665] on div "https://[DOMAIN_NAME]/jobs/apply/6874133?gh_src=echo%20atuyxg$()\\\\\\\\\\\\\\\…" at bounding box center [532, 667] width 749 height 21
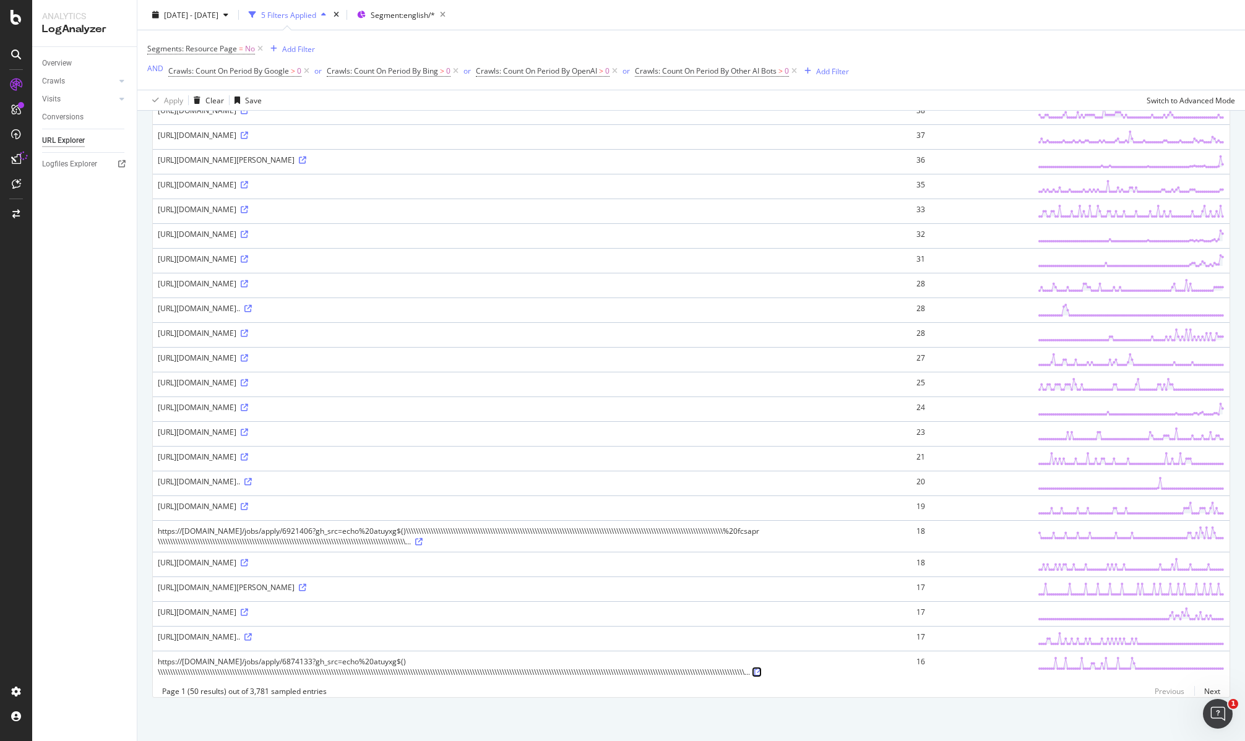
click at [762, 668] on link at bounding box center [757, 672] width 9 height 11
